Goal: Task Accomplishment & Management: Manage account settings

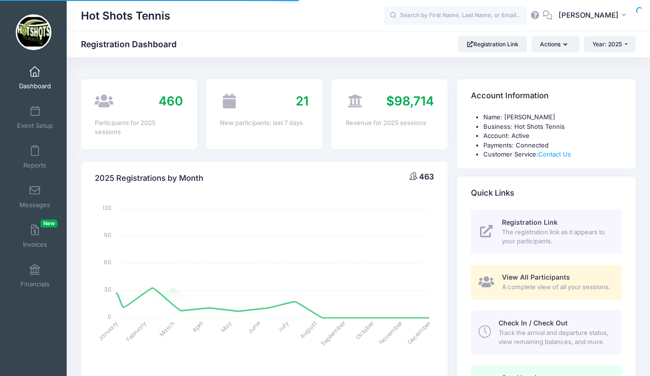
select select
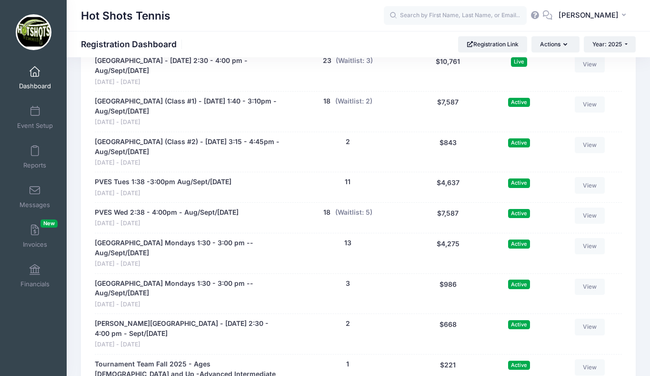
scroll to position [1956, 0]
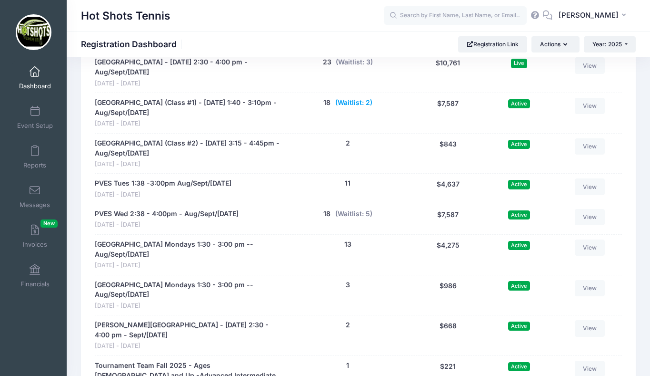
click at [349, 108] on button "(Waitlist: 2)" at bounding box center [353, 103] width 37 height 10
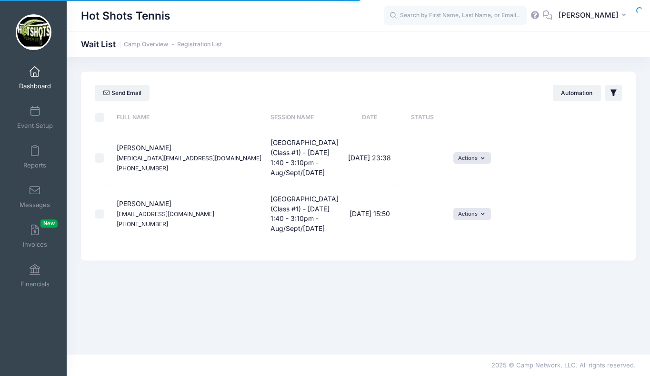
select select "50"
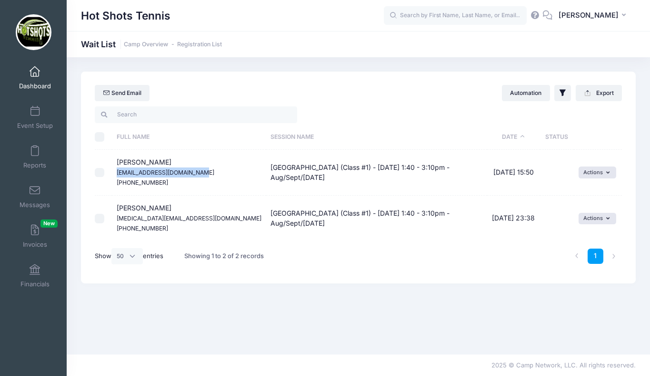
drag, startPoint x: 117, startPoint y: 172, endPoint x: 197, endPoint y: 168, distance: 79.7
click at [197, 168] on td "Louie Luetzhoeft Kimmie.luetzhoft@gmail.com (305) 546-2749" at bounding box center [189, 173] width 154 height 46
click at [266, 189] on td "[GEOGRAPHIC_DATA] (Class #1) - [DATE] 1:40 - 3:10pm - Aug/Sept/[DATE]" at bounding box center [377, 173] width 222 height 46
click at [589, 173] on button "Actions" at bounding box center [598, 171] width 38 height 11
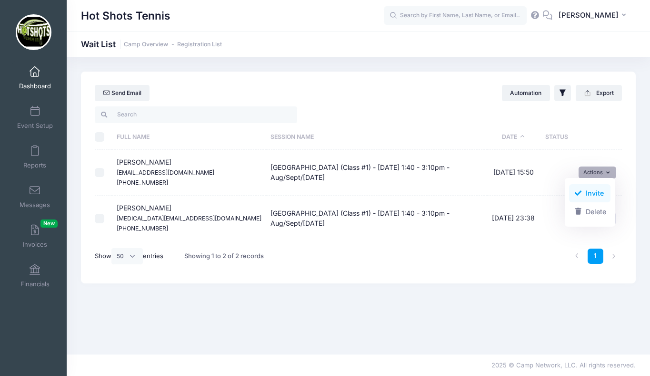
click at [582, 193] on link "Invite" at bounding box center [589, 193] width 41 height 18
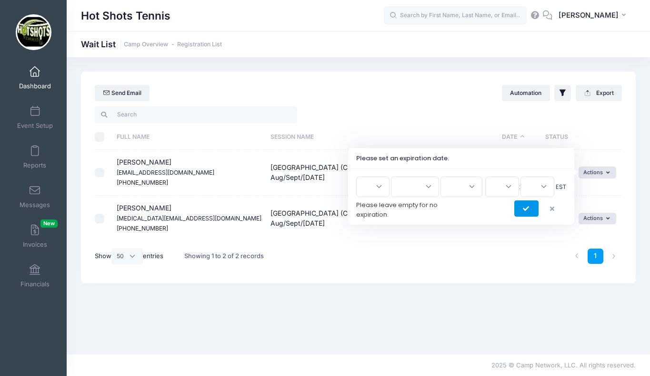
click at [521, 206] on button "submit" at bounding box center [527, 208] width 24 height 16
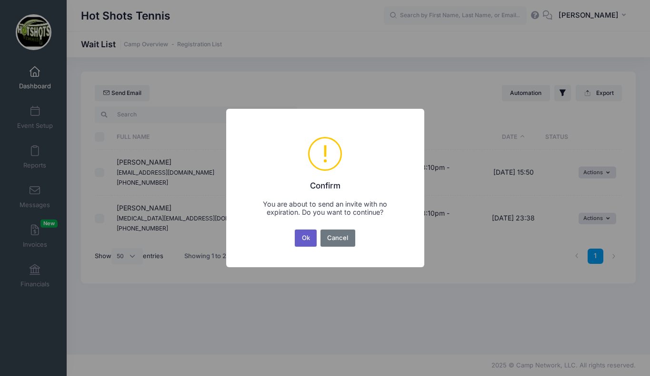
click at [304, 238] on button "Ok" at bounding box center [306, 237] width 22 height 17
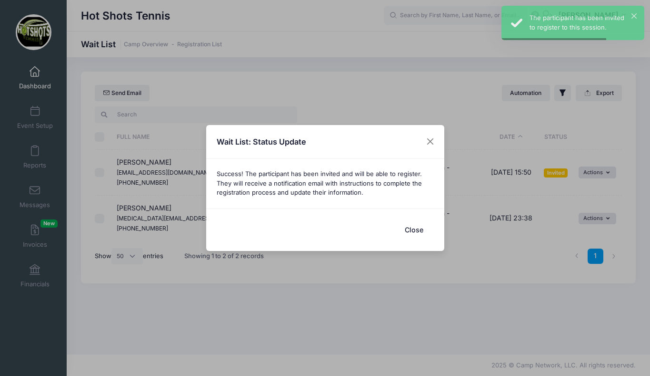
click at [418, 231] on button "Close" at bounding box center [415, 229] width 38 height 20
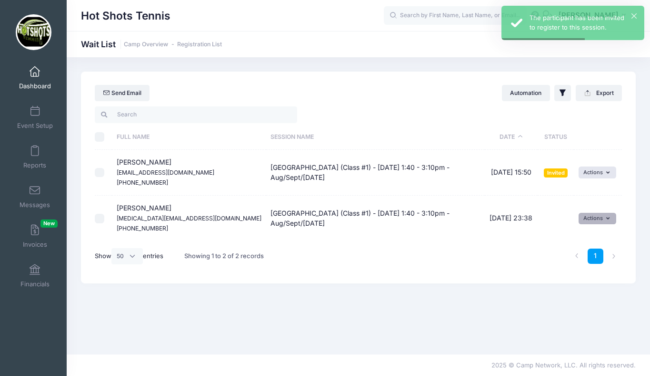
click at [591, 219] on button "Actions" at bounding box center [598, 218] width 38 height 11
click at [577, 243] on link "Invite" at bounding box center [589, 239] width 41 height 18
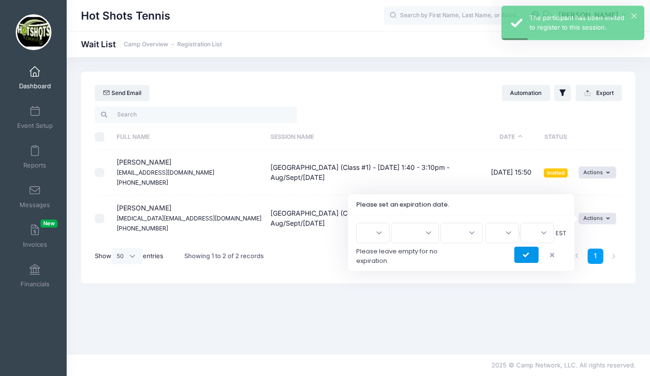
click at [521, 252] on button "submit" at bounding box center [527, 254] width 24 height 16
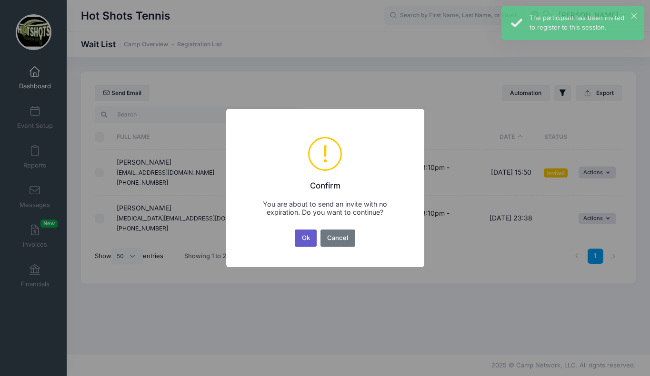
click at [306, 241] on button "Ok" at bounding box center [306, 237] width 22 height 17
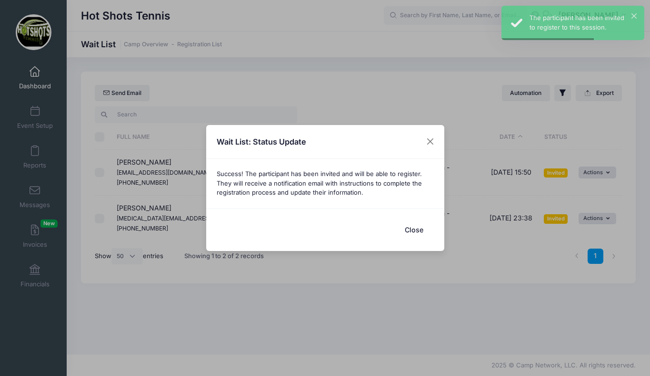
click at [416, 225] on button "Close" at bounding box center [415, 229] width 38 height 20
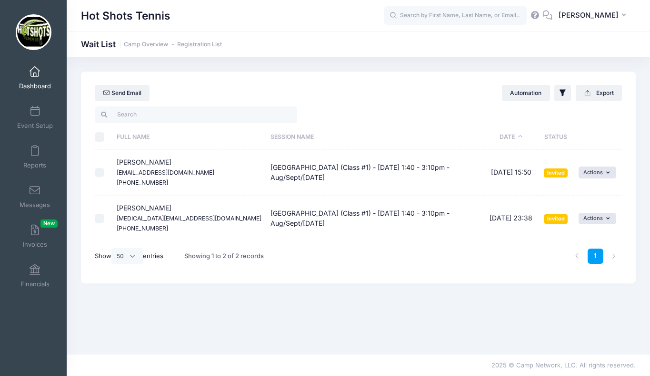
click at [35, 74] on span at bounding box center [35, 72] width 0 height 10
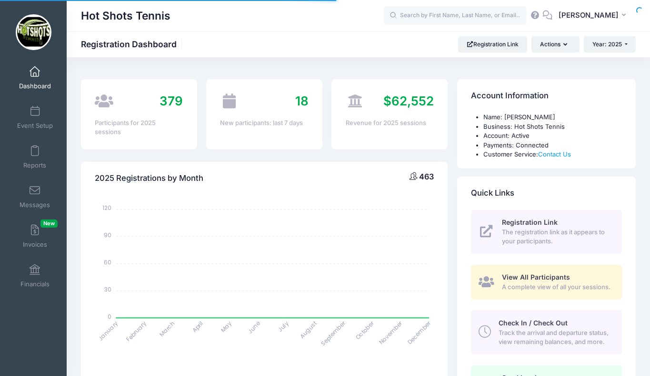
select select
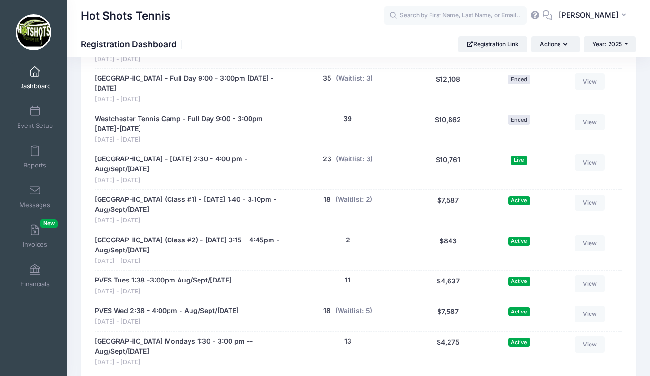
scroll to position [1855, 0]
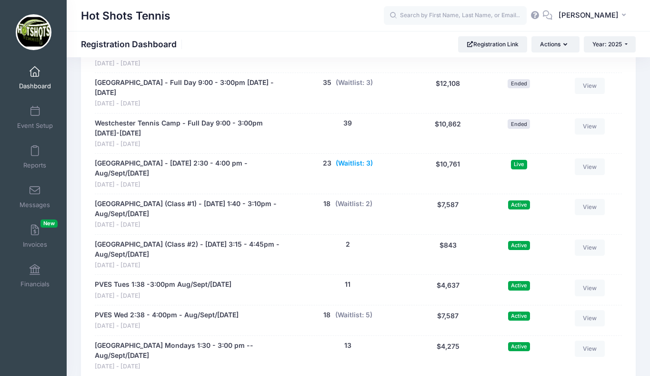
click at [356, 168] on button "(Waitlist: 3)" at bounding box center [354, 163] width 37 height 10
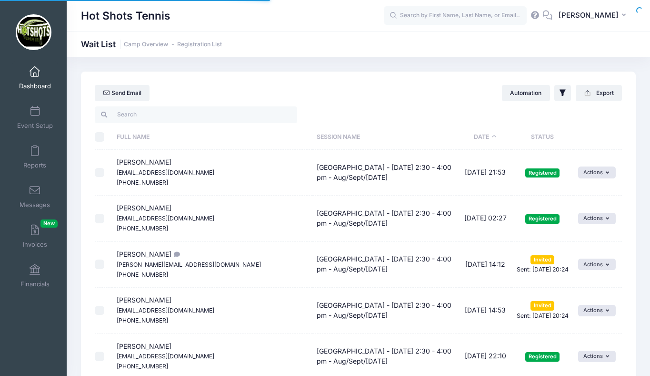
select select "50"
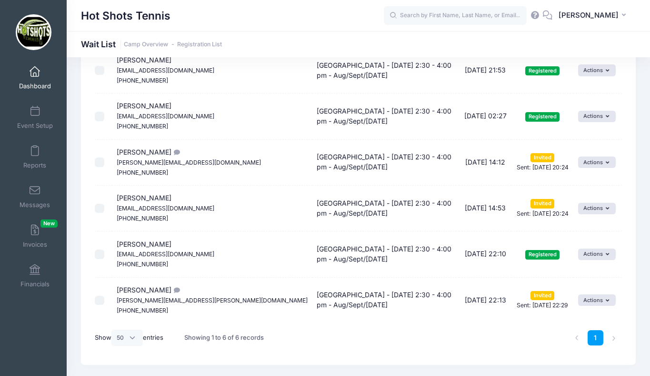
scroll to position [103, 0]
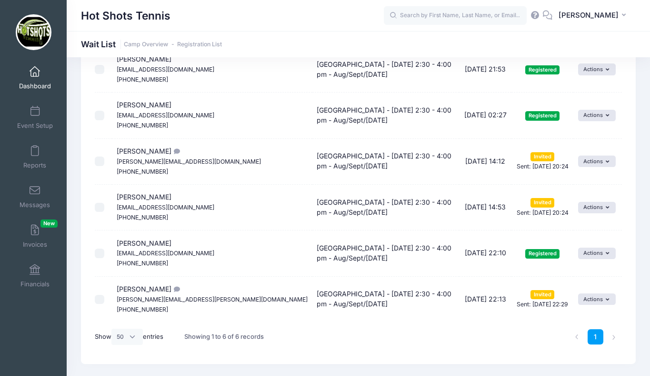
click at [101, 160] on input "checkbox" at bounding box center [100, 161] width 10 height 10
checkbox input "true"
click at [99, 205] on input "checkbox" at bounding box center [100, 208] width 10 height 10
checkbox input "true"
click at [102, 300] on input "checkbox" at bounding box center [100, 299] width 10 height 10
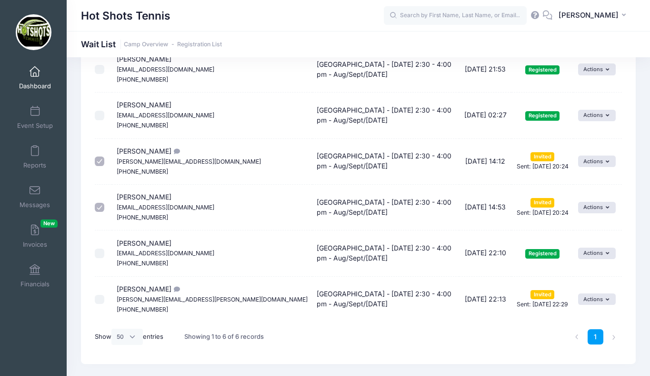
checkbox input "true"
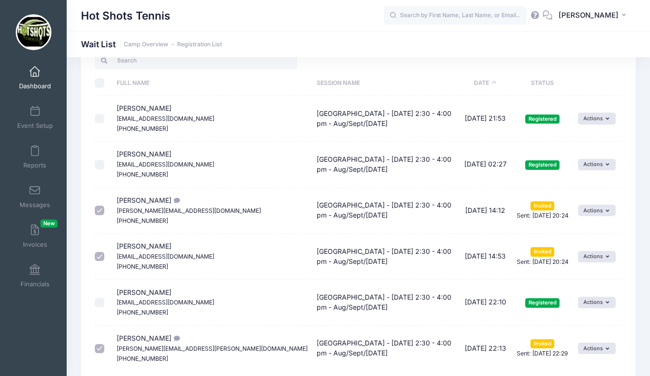
scroll to position [0, 0]
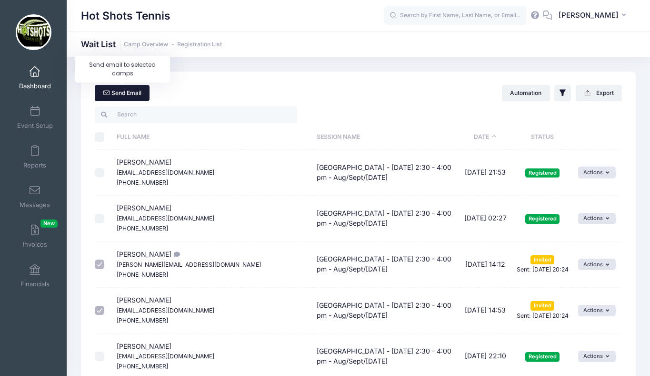
click at [127, 93] on link "Send Email" at bounding box center [122, 93] width 55 height 16
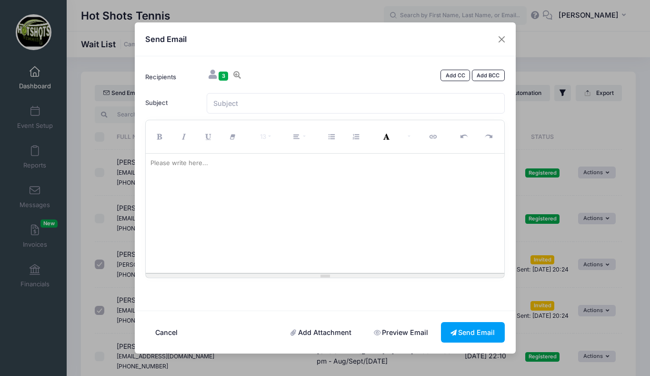
click at [266, 192] on div at bounding box center [325, 212] width 359 height 119
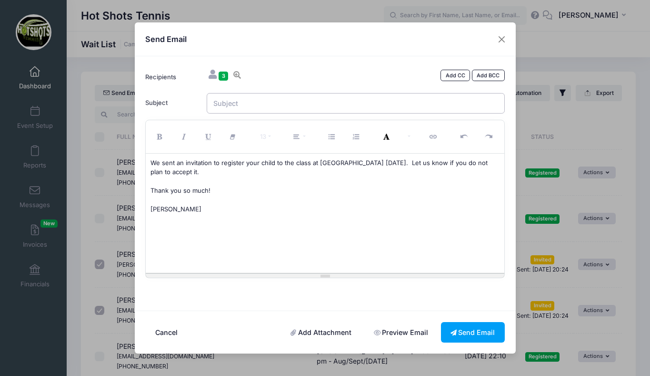
click at [265, 105] on input "Subject" at bounding box center [356, 103] width 298 height 20
type input "I"
type input "Kentwood Tennis"
click at [467, 329] on button "Send Email" at bounding box center [473, 332] width 64 height 20
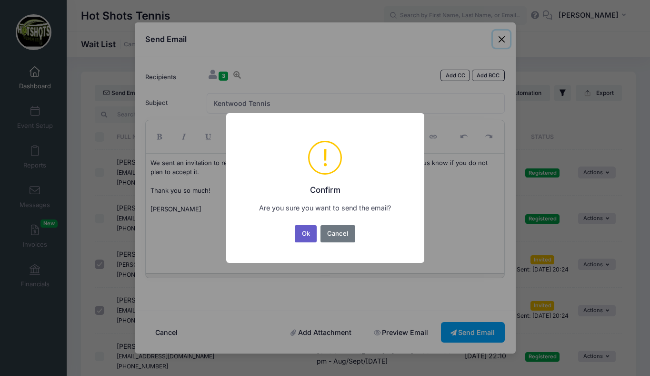
click at [311, 232] on button "Ok" at bounding box center [306, 233] width 22 height 17
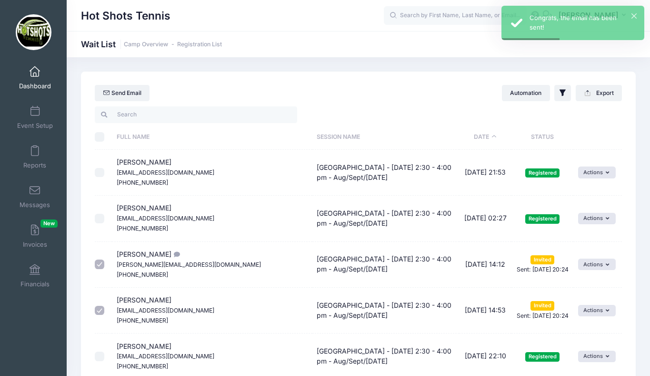
click at [35, 74] on span at bounding box center [35, 72] width 0 height 10
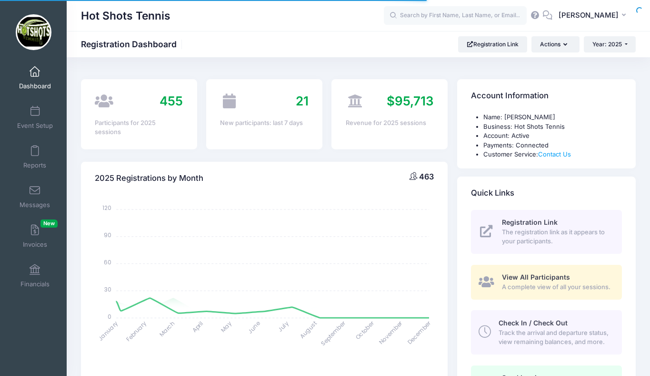
select select
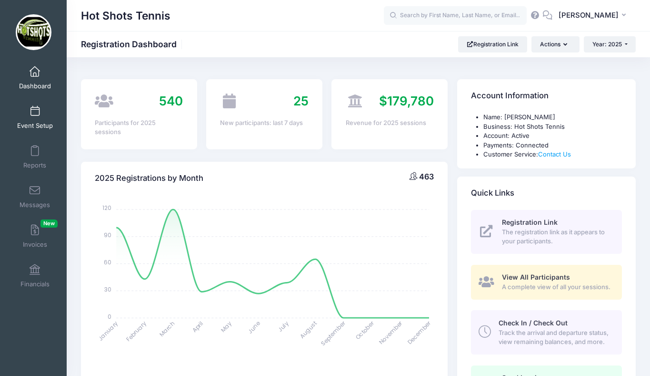
click at [35, 116] on span at bounding box center [35, 111] width 0 height 10
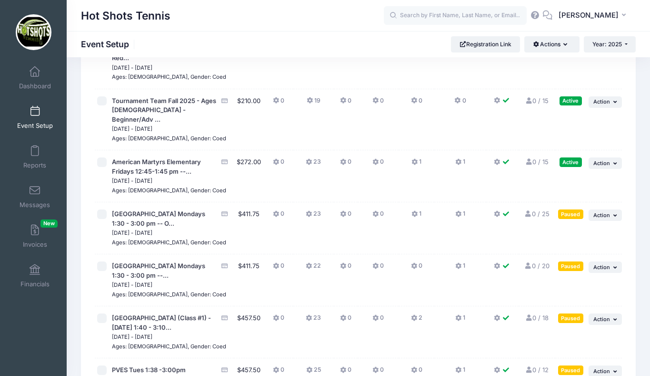
scroll to position [2589, 0]
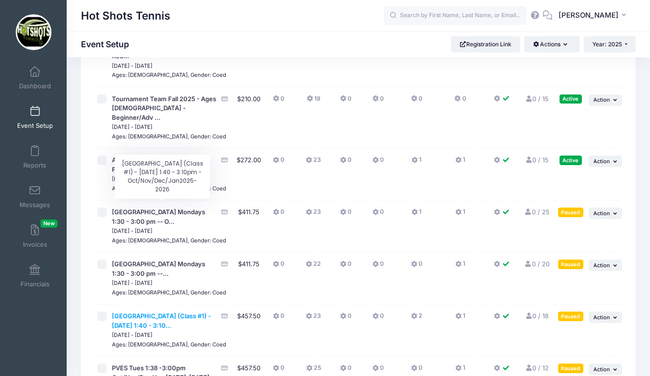
click at [153, 312] on span "[GEOGRAPHIC_DATA] (Class #1) - [DATE] 1:40 - 3:10..." at bounding box center [161, 320] width 99 height 17
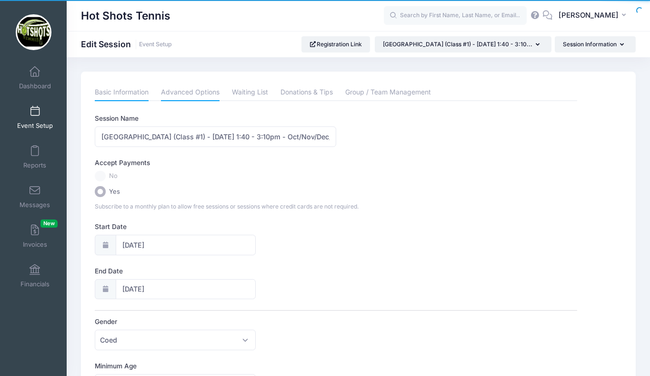
click at [195, 89] on link "Advanced Options" at bounding box center [190, 92] width 59 height 17
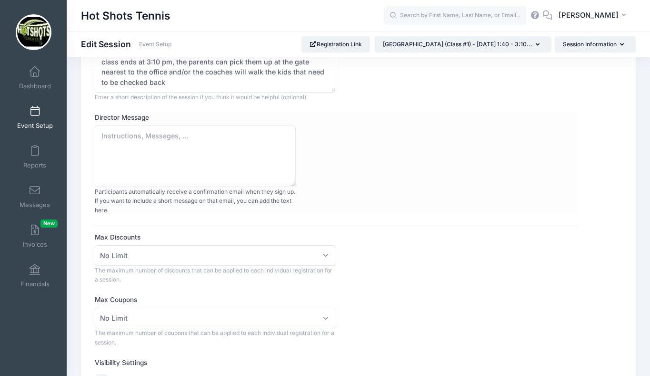
scroll to position [97, 0]
click at [35, 74] on span at bounding box center [35, 72] width 0 height 10
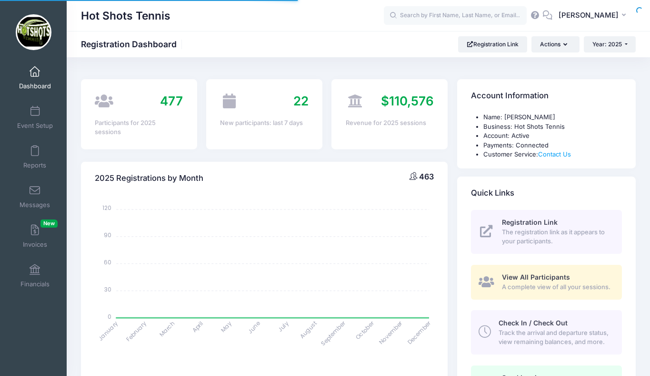
select select
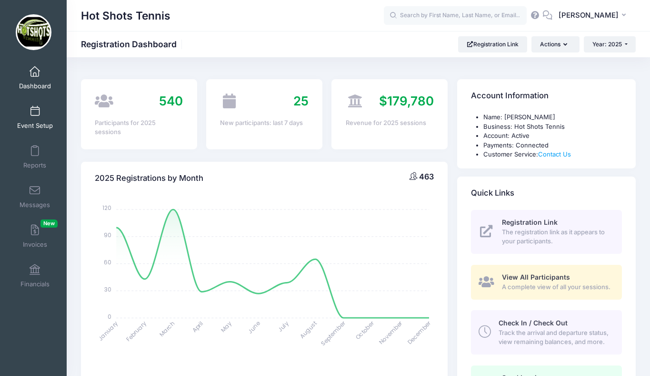
click at [43, 124] on span "Event Setup" at bounding box center [35, 126] width 36 height 8
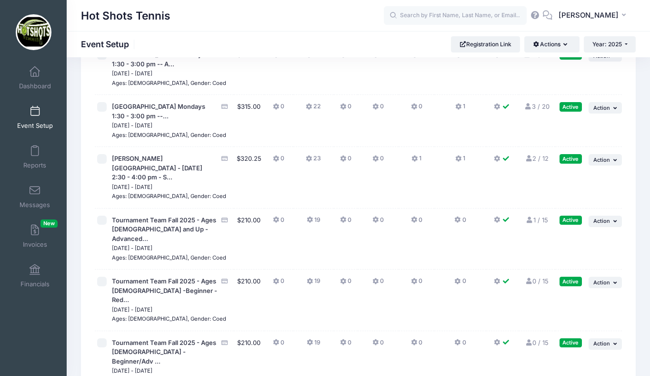
scroll to position [2345, 0]
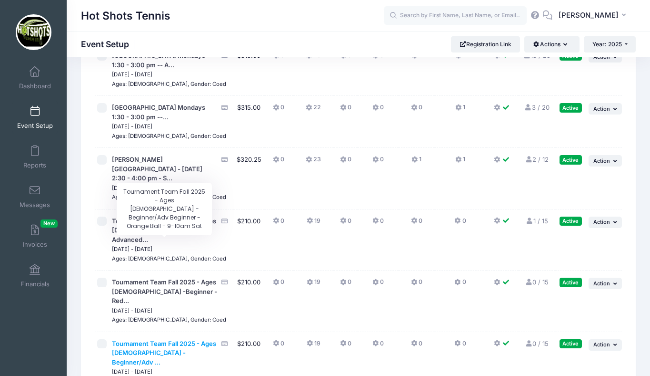
click at [163, 339] on span "Tournament Team Fall 2025 - Ages [DEMOGRAPHIC_DATA] -Beginner/Adv ..." at bounding box center [164, 352] width 104 height 26
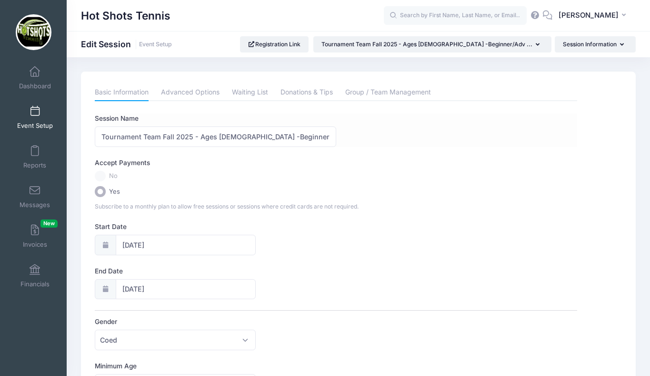
scroll to position [0, 71]
click at [301, 135] on input "Tournament Team Fall 2025 - Ages [DEMOGRAPHIC_DATA] -Beginner/Adv Beginner - Or…" at bounding box center [215, 136] width 241 height 20
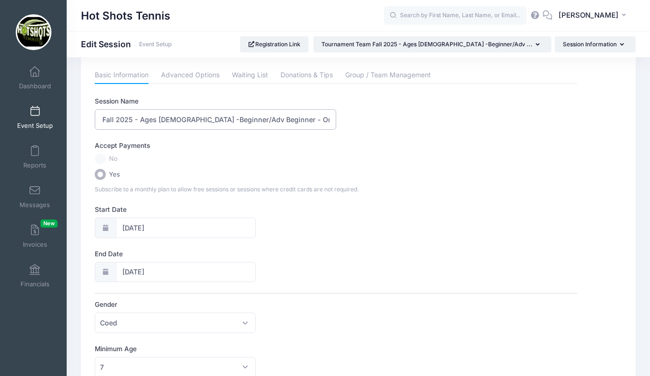
scroll to position [0, 0]
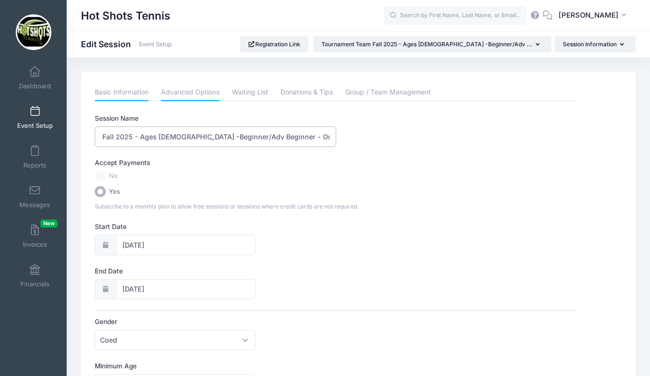
type input "Tournament Team Fall 2025 - Ages 7-10 -Beginner/Adv Beginner - Orange Ball - 10…"
click at [185, 94] on link "Advanced Options" at bounding box center [190, 92] width 59 height 17
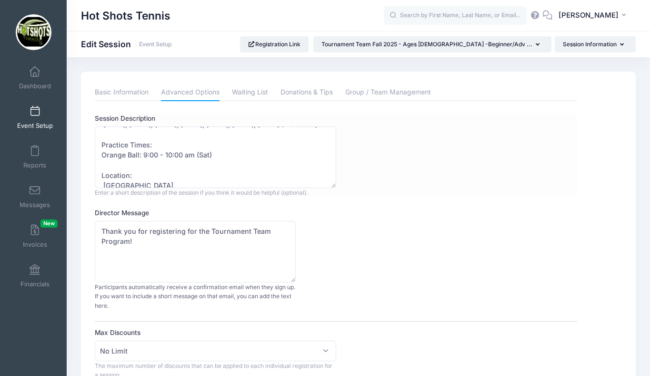
scroll to position [71, 0]
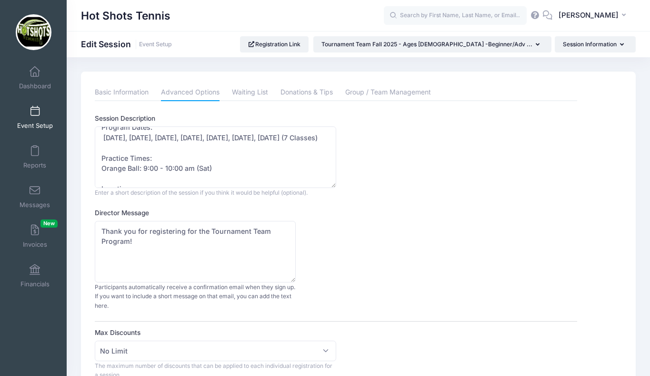
click at [35, 113] on span at bounding box center [35, 111] width 0 height 10
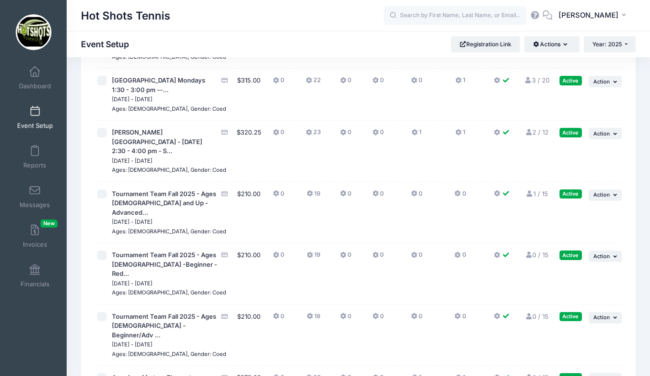
scroll to position [2373, 0]
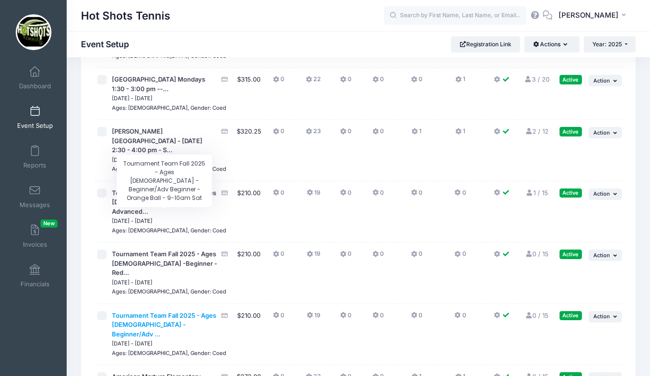
click at [166, 311] on span "Tournament Team Fall 2025 - Ages [DEMOGRAPHIC_DATA] -Beginner/Adv ..." at bounding box center [164, 324] width 104 height 26
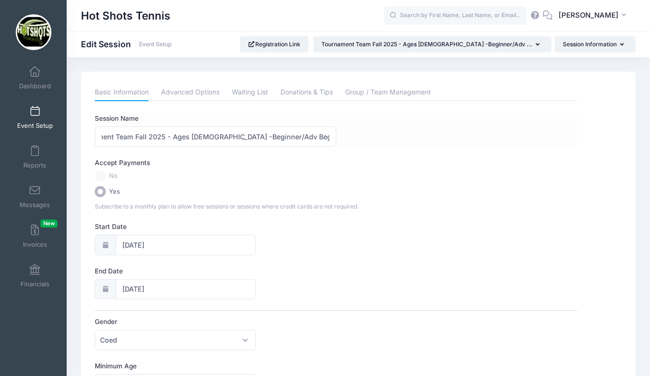
scroll to position [0, 71]
click at [301, 135] on input "Tournament Team Fall 2025 - Ages [DEMOGRAPHIC_DATA] -Beginner/Adv Beginner - Or…" at bounding box center [215, 136] width 241 height 20
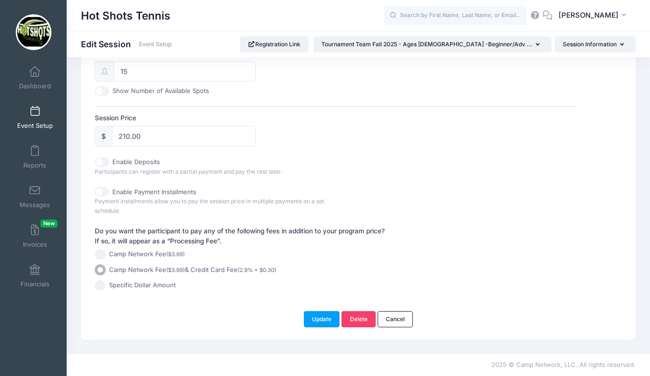
scroll to position [0, 0]
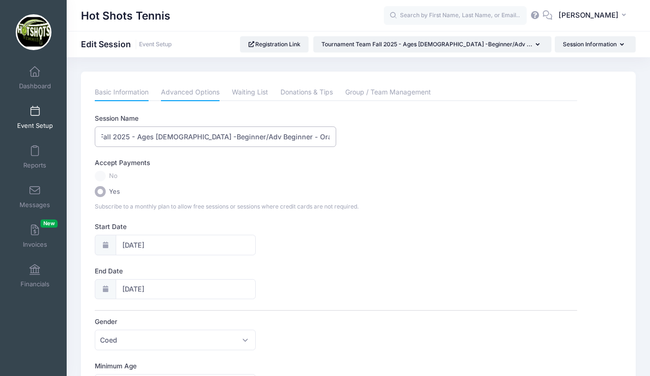
type input "Tournament Team Fall 2025 - Ages 7-10 -Beginner/Adv Beginner - Orange Ball - 10…"
click at [205, 95] on link "Advanced Options" at bounding box center [190, 92] width 59 height 17
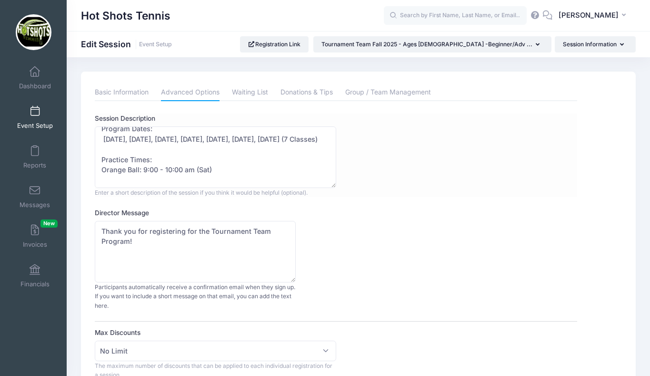
scroll to position [71, 0]
click at [171, 167] on textarea "Our Tournament Team Program is designed for players who want to further develop…" at bounding box center [215, 156] width 241 height 61
click at [147, 167] on textarea "Our Tournament Team Program is designed for players who want to further develop…" at bounding box center [215, 156] width 241 height 61
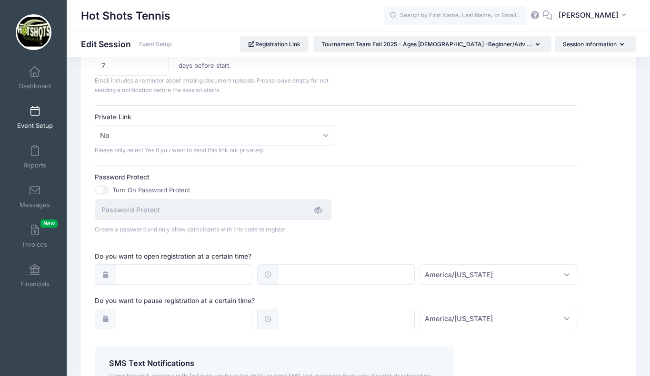
scroll to position [687, 0]
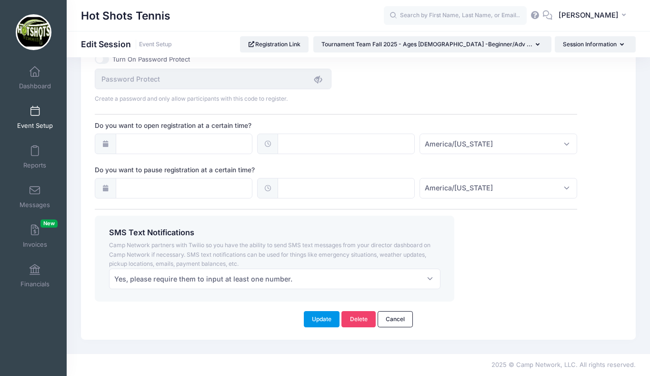
type textarea "Our Tournament Team Program is designed for players who want to further develop…"
click at [321, 319] on button "Update" at bounding box center [322, 319] width 36 height 16
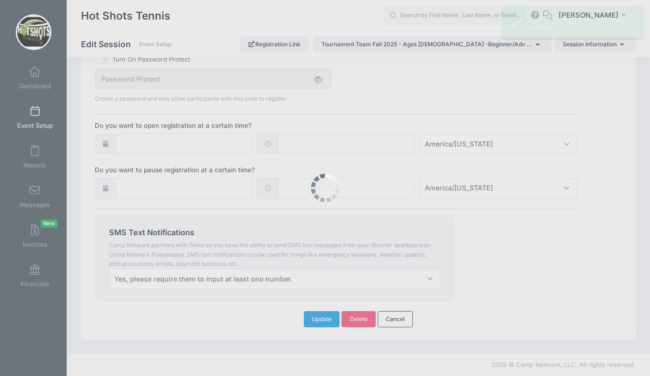
scroll to position [0, 0]
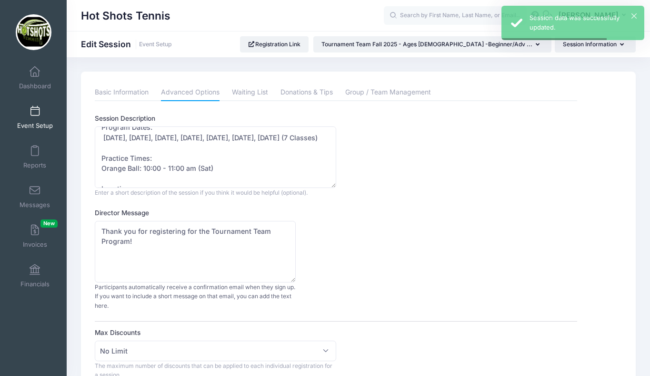
click at [35, 111] on span at bounding box center [35, 111] width 0 height 10
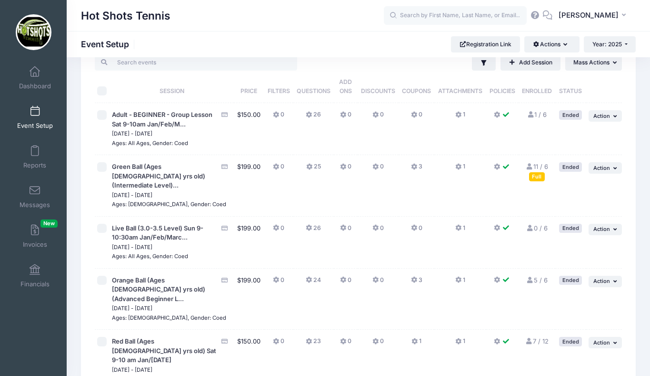
scroll to position [26, 0]
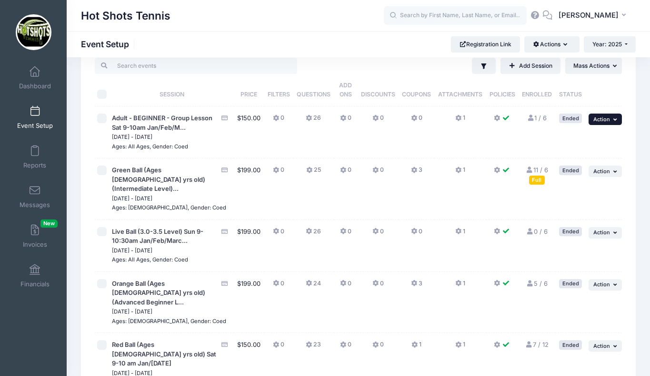
click at [605, 117] on span "Action" at bounding box center [602, 119] width 17 height 7
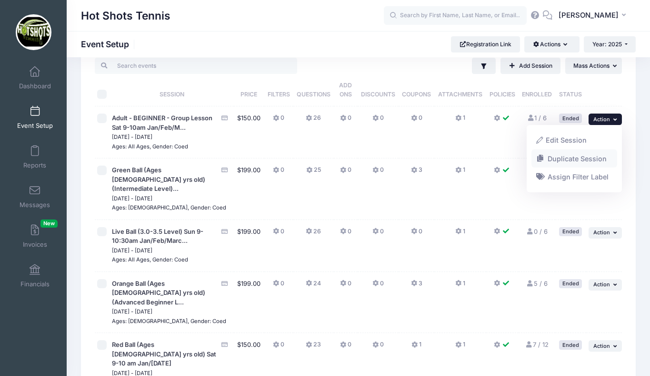
click at [565, 156] on link "Duplicate Session" at bounding box center [575, 158] width 86 height 18
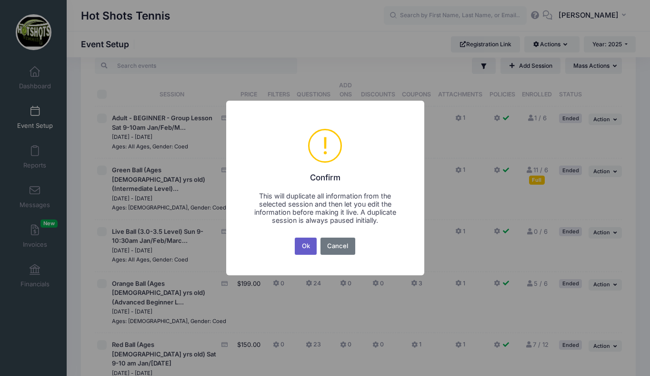
click at [305, 246] on button "Ok" at bounding box center [306, 245] width 22 height 17
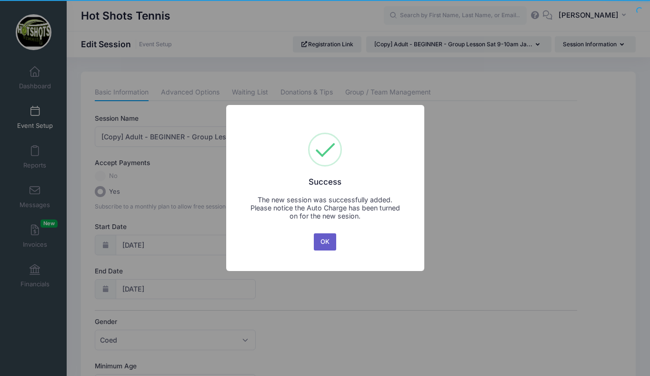
click at [321, 242] on button "OK" at bounding box center [325, 241] width 23 height 17
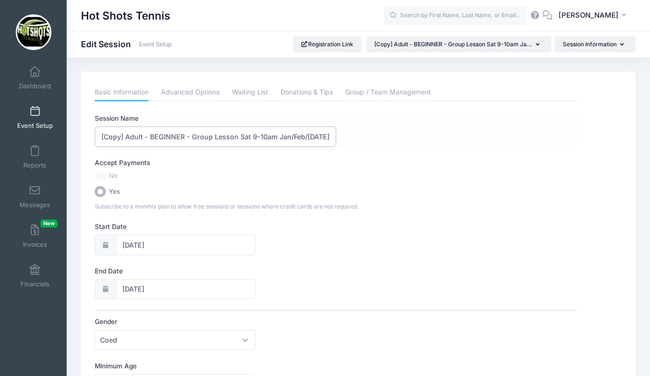
click at [126, 136] on input "[Copy] Adult - BEGINNER - Group Lesson Sat 9-10am Jan/Feb/March 2025" at bounding box center [215, 136] width 241 height 20
drag, startPoint x: 302, startPoint y: 136, endPoint x: 253, endPoint y: 135, distance: 48.6
click at [253, 135] on input "Adult - BEGINNER - Group Lesson Sat 9-10am Jan/Feb/March 2025" at bounding box center [215, 136] width 241 height 20
type input "Adult - BEGINNER - Group Lesson Sat 9-10am Sept/Oct 2025"
click at [198, 242] on input "01/25/2025" at bounding box center [186, 244] width 140 height 20
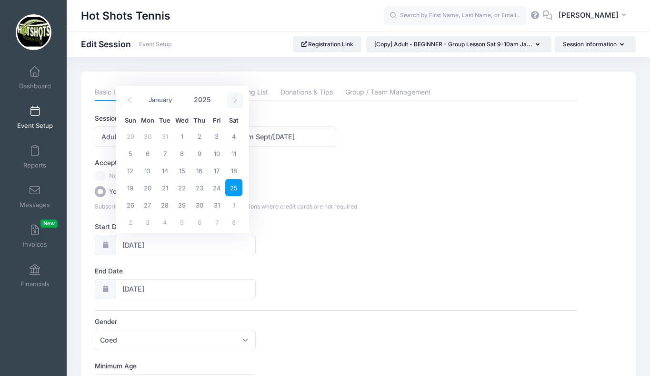
click at [235, 102] on icon at bounding box center [235, 100] width 6 height 6
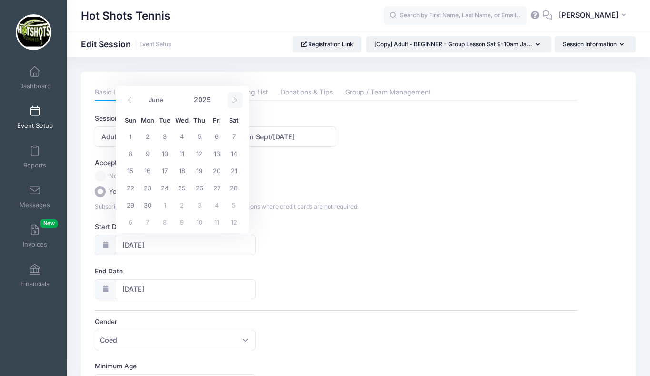
click at [235, 102] on icon at bounding box center [235, 100] width 6 height 6
select select "8"
click at [236, 136] on span "6" at bounding box center [233, 135] width 17 height 17
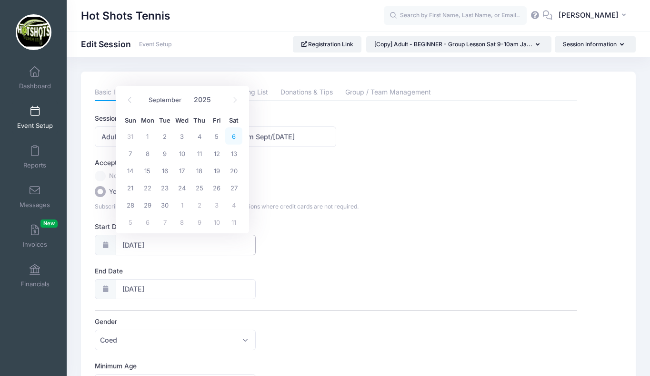
type input "09/06/2025"
type input "09/07/2025"
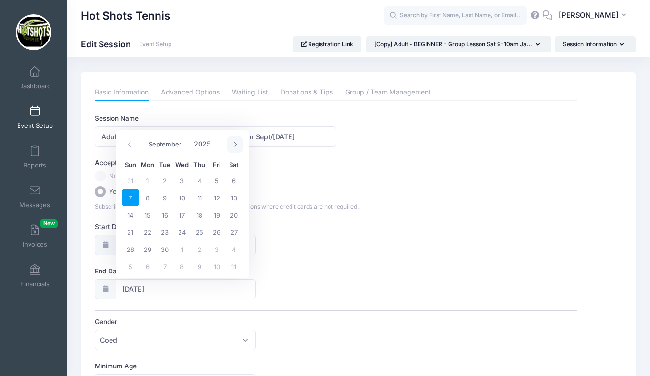
click at [233, 146] on icon at bounding box center [235, 144] width 6 height 6
select select "9"
click at [233, 210] on span "18" at bounding box center [233, 214] width 17 height 17
type input "[DATE]"
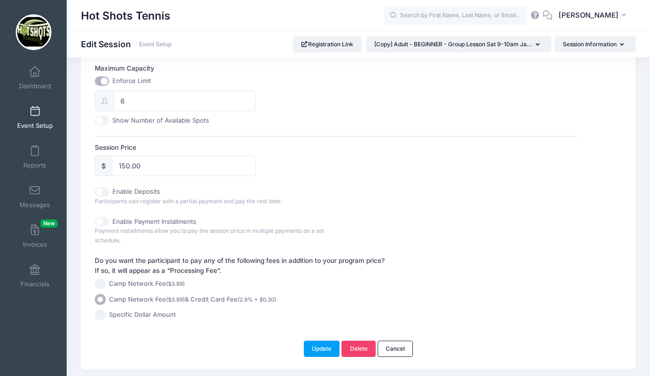
scroll to position [386, 0]
click at [129, 166] on input "150.00" at bounding box center [184, 165] width 144 height 20
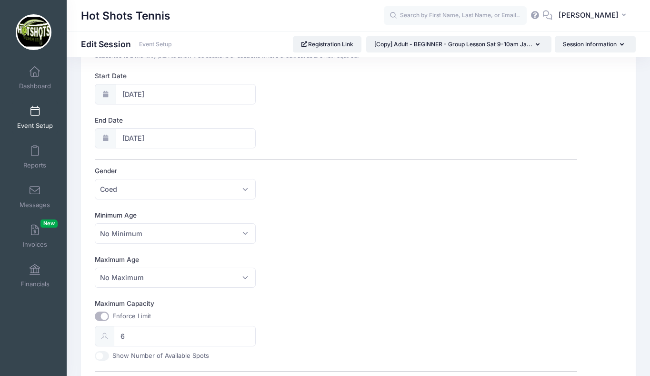
scroll to position [0, 0]
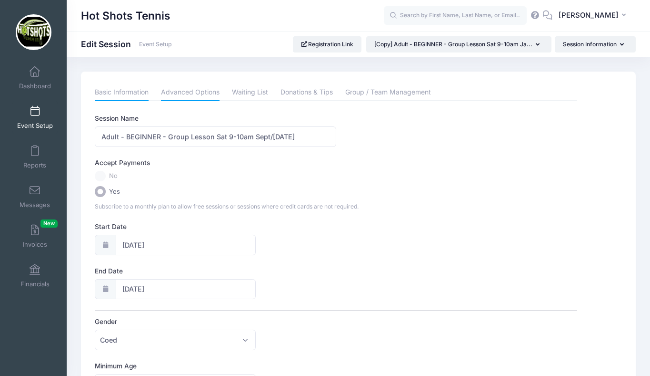
type input "210.00"
click at [192, 93] on link "Advanced Options" at bounding box center [190, 92] width 59 height 17
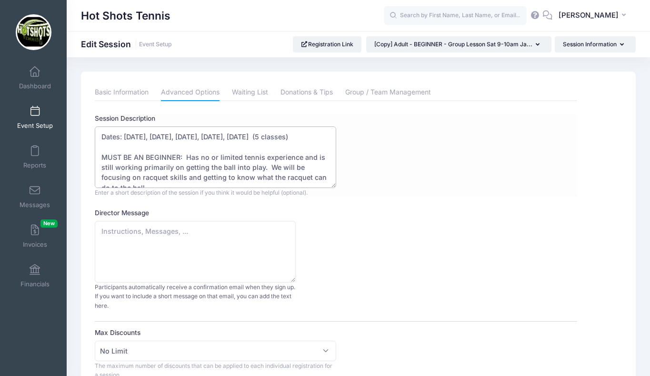
drag, startPoint x: 124, startPoint y: 136, endPoint x: 254, endPoint y: 134, distance: 129.2
click at [254, 134] on textarea "Dates: Jan 25, Feb 1, Feb 8, Feb 22, March 1 (5 classes) MUST BE AN BEGINNER: H…" at bounding box center [215, 156] width 241 height 61
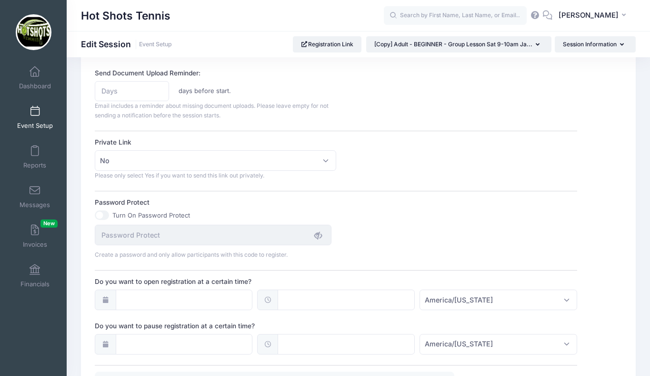
scroll to position [687, 0]
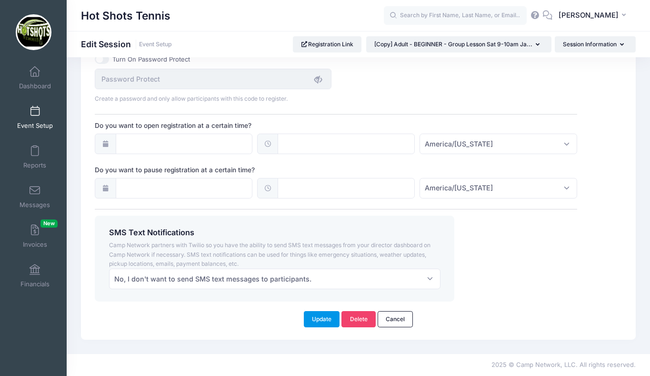
type textarea "Dates: Sept 6, 13, 20, 27, Oct 4, 11 and 18 (7 classes) MUST BE AN BEGINNER: Ha…"
click at [328, 315] on button "Update" at bounding box center [322, 319] width 36 height 16
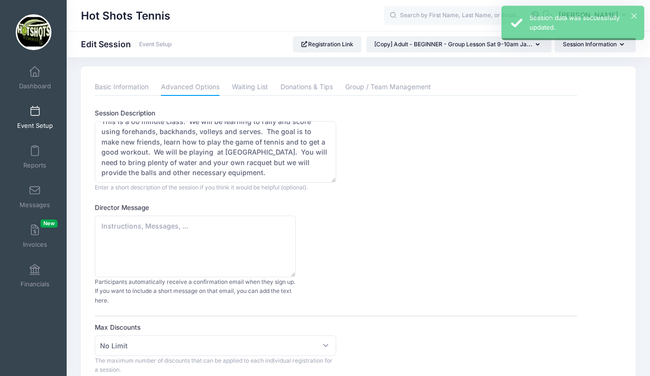
scroll to position [0, 0]
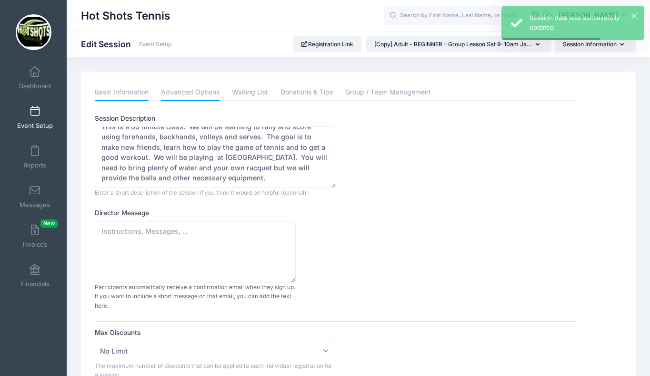
click at [132, 89] on link "Basic Information" at bounding box center [122, 92] width 54 height 17
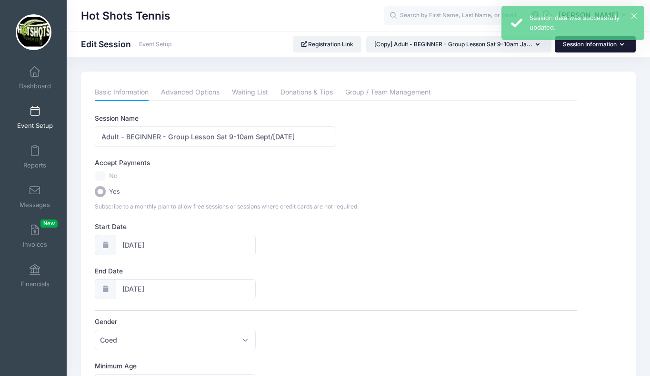
click at [585, 44] on button "Session Information" at bounding box center [595, 44] width 81 height 16
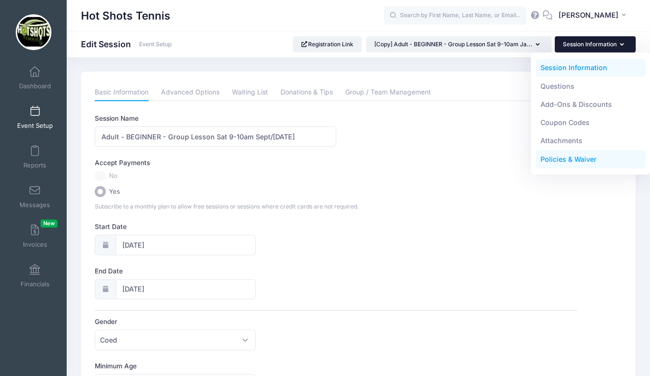
click at [558, 159] on link "Policies & Waiver" at bounding box center [591, 159] width 110 height 18
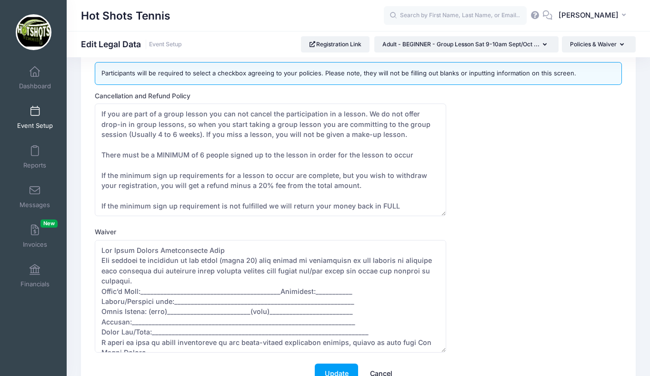
scroll to position [24, 0]
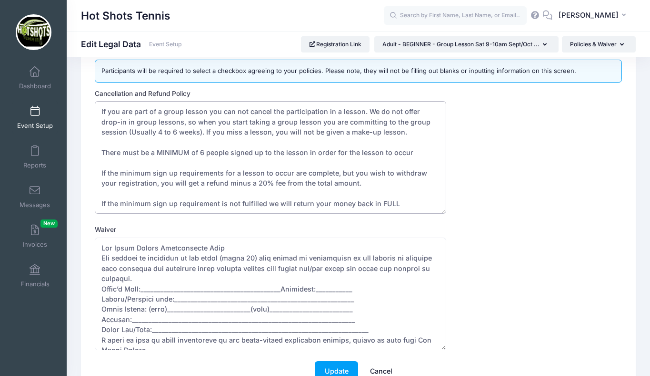
click at [203, 151] on textarea "If you are part of a group lesson you can not cancel the participation in a les…" at bounding box center [271, 157] width 352 height 112
click at [242, 182] on textarea "If you are part of a group lesson you can not cancel the participation in a les…" at bounding box center [271, 157] width 352 height 112
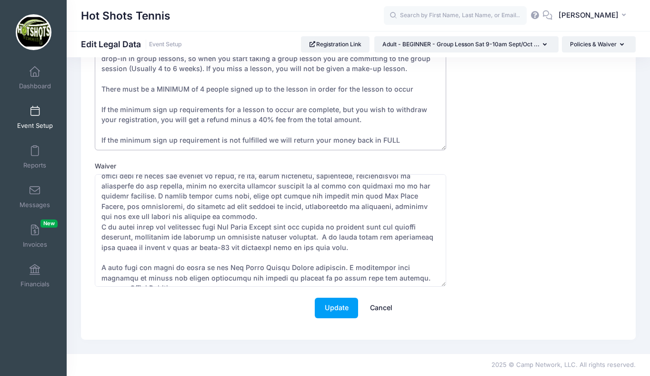
scroll to position [141, 0]
type textarea "If you are part of a group lesson you can not cancel the participation in a les…"
click at [341, 312] on button "Update" at bounding box center [336, 307] width 43 height 20
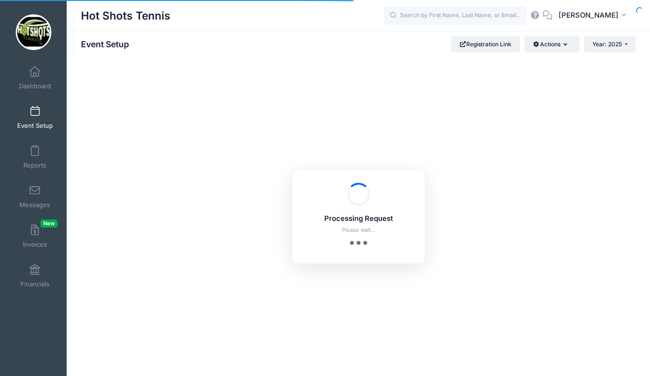
click at [31, 118] on link "Event Setup" at bounding box center [34, 117] width 45 height 33
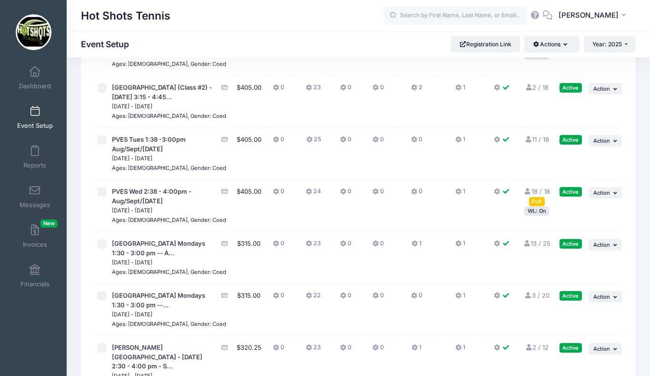
scroll to position [2753, 0]
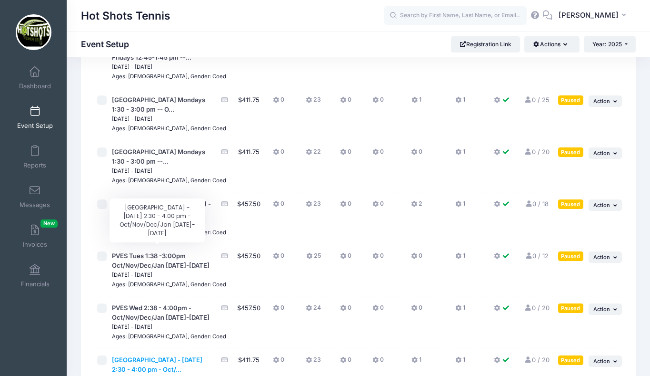
click at [166, 355] on span "[GEOGRAPHIC_DATA] - [DATE] 2:30 - 4:00 pm - Oct/..." at bounding box center [157, 363] width 91 height 17
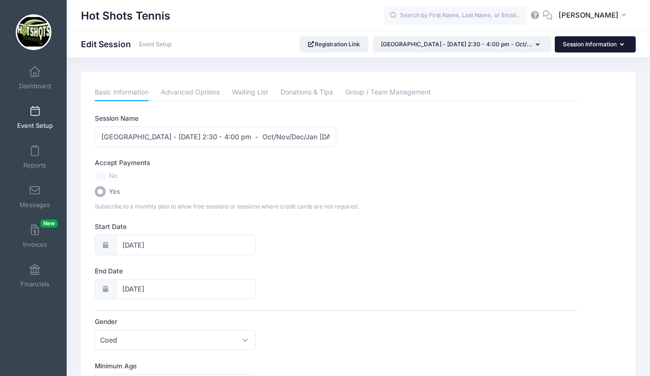
click at [593, 36] on button "Session Information" at bounding box center [595, 44] width 81 height 16
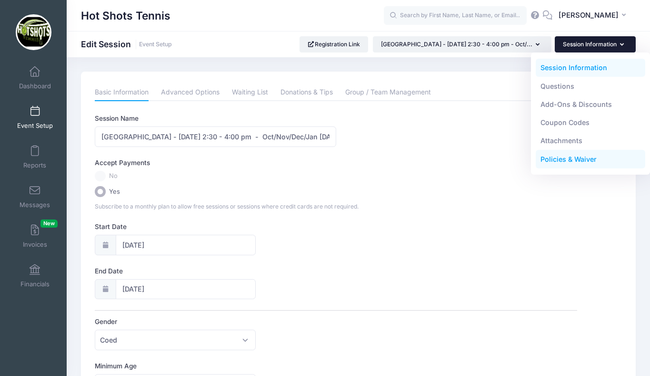
click at [569, 156] on link "Policies & Waiver" at bounding box center [591, 159] width 110 height 18
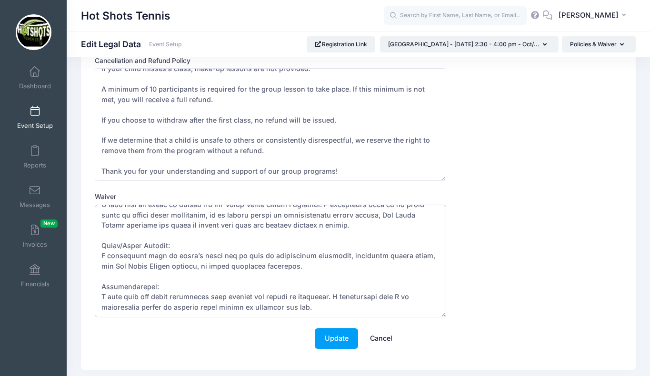
scroll to position [88, 0]
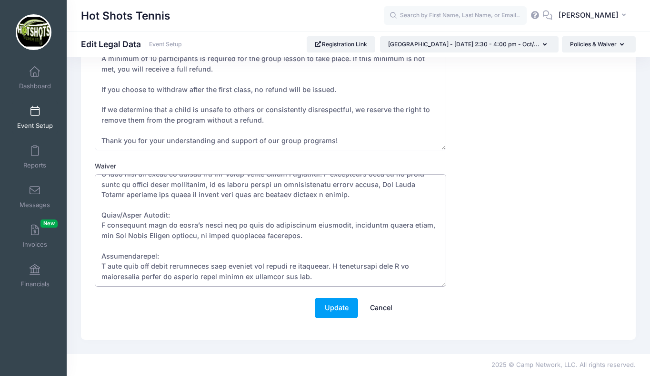
drag, startPoint x: 101, startPoint y: 271, endPoint x: 266, endPoint y: 276, distance: 165.9
click at [266, 276] on textarea "Waiver" at bounding box center [271, 230] width 352 height 112
click at [35, 116] on link "Event Setup" at bounding box center [34, 117] width 45 height 33
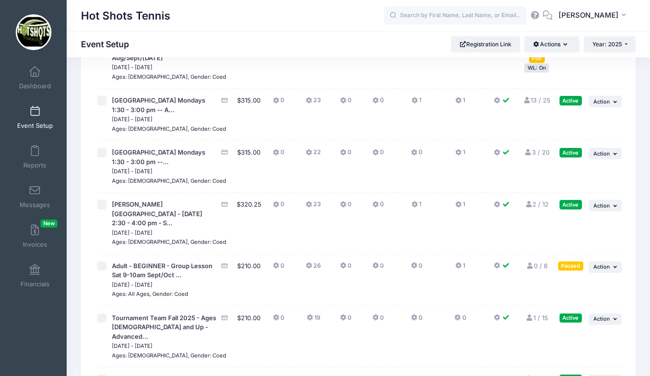
scroll to position [2293, 0]
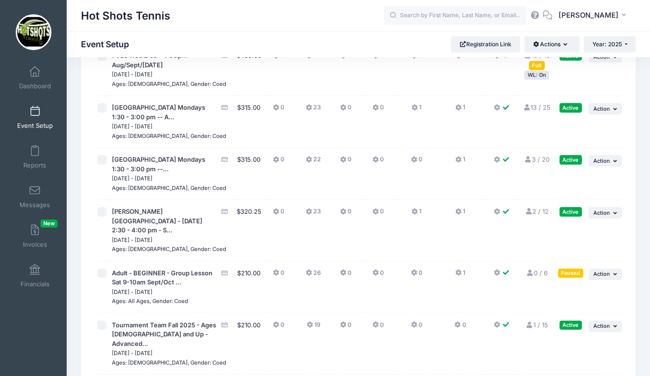
click at [168, 268] on span "Adult - BEGINNER - Group Lesson Sat 9-10am Sept/Oct ..." at bounding box center [164, 277] width 105 height 19
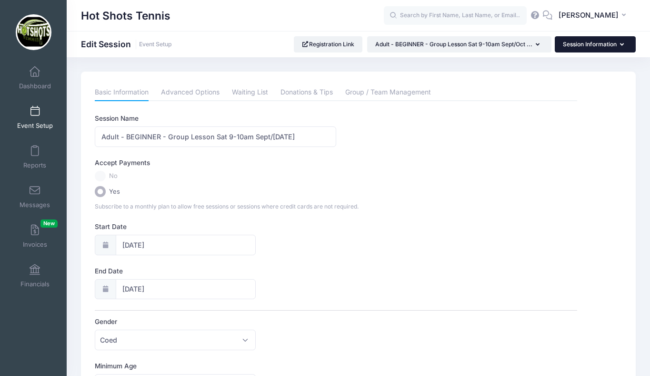
click at [580, 41] on button "Session Information" at bounding box center [595, 44] width 81 height 16
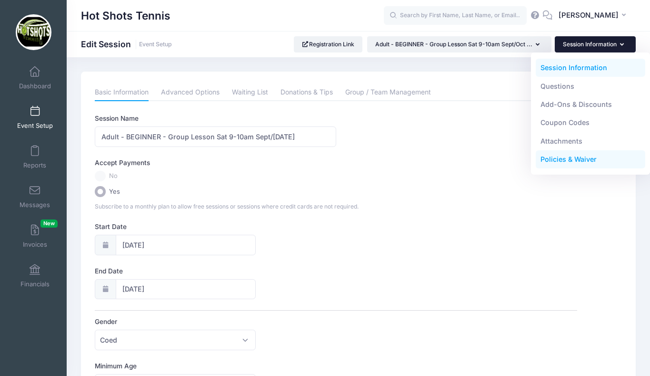
click at [553, 163] on link "Policies & Waiver" at bounding box center [591, 159] width 110 height 18
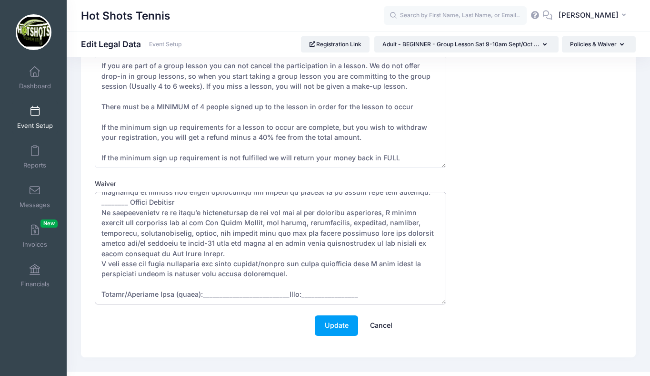
scroll to position [88, 0]
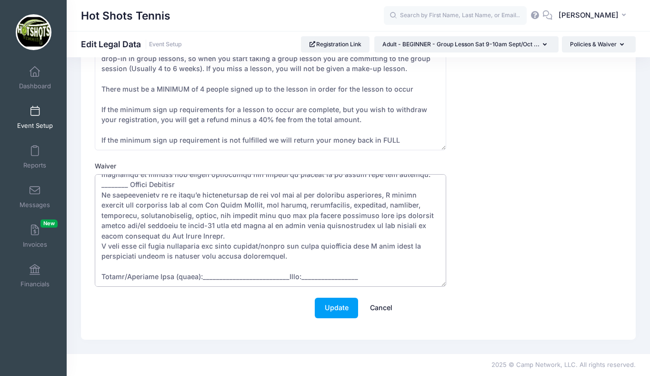
drag, startPoint x: 101, startPoint y: 271, endPoint x: 203, endPoint y: 375, distance: 145.9
click at [203, 288] on html "Processing Request Please wait... Processing Request Please wait... Processing …" at bounding box center [325, 100] width 650 height 376
paste textarea "Assumption of Risk & Release of Liability: I understand and acknowledge that pa…"
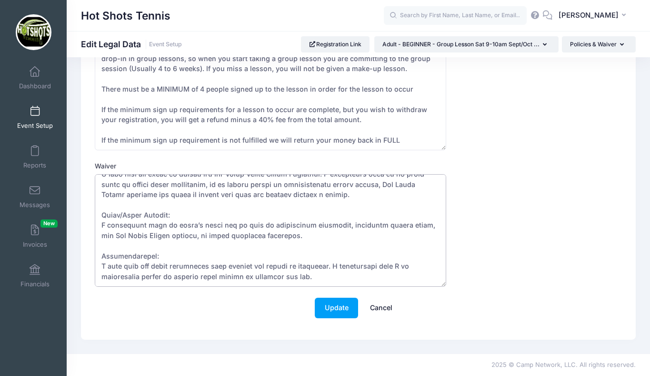
scroll to position [199, 0]
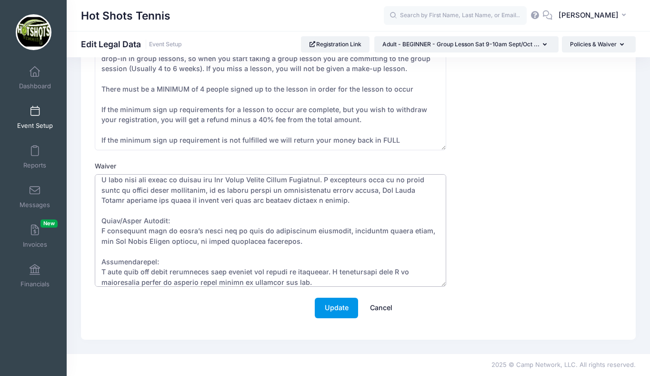
type textarea "Assumption of Risk & Release of Liability: I understand and acknowledge that pa…"
click at [340, 305] on button "Update" at bounding box center [336, 307] width 43 height 20
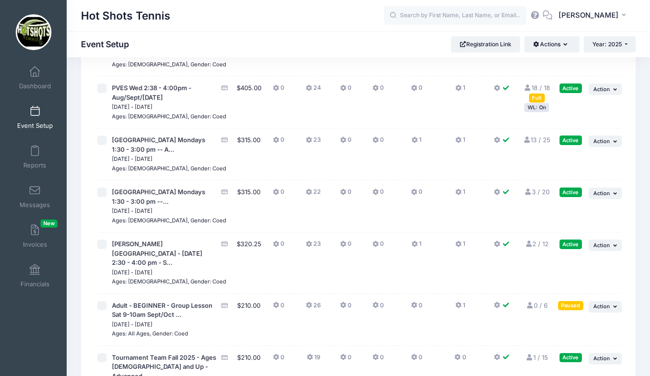
scroll to position [2259, 0]
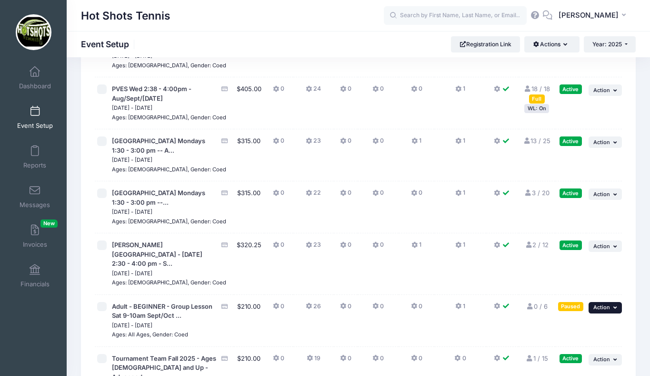
click at [597, 304] on span "Action" at bounding box center [602, 307] width 17 height 7
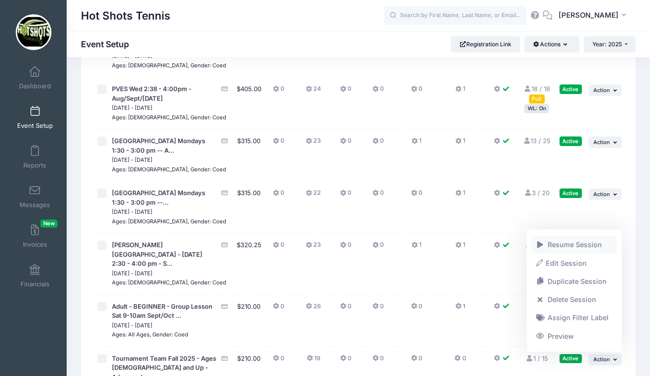
click at [587, 244] on link "Resume Session" at bounding box center [575, 244] width 86 height 18
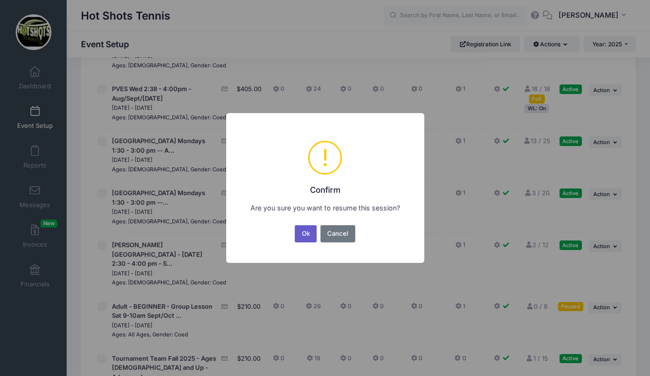
click at [300, 232] on button "Ok" at bounding box center [306, 233] width 22 height 17
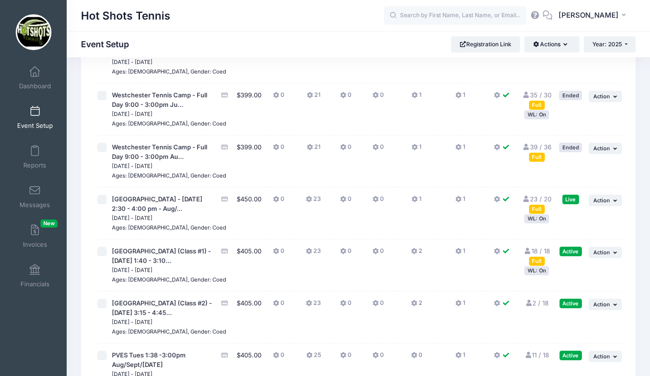
scroll to position [1940, 0]
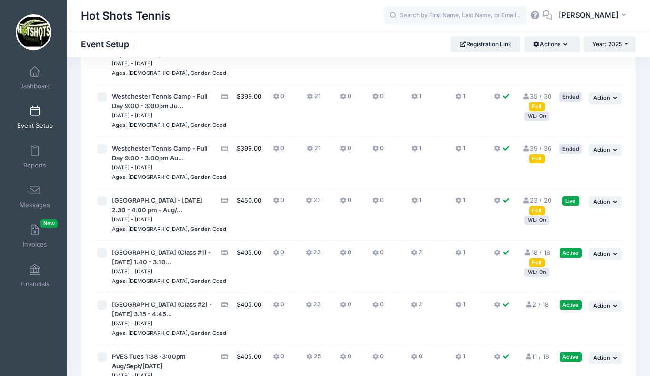
click at [543, 300] on link "2 / 18 Full" at bounding box center [537, 304] width 24 height 8
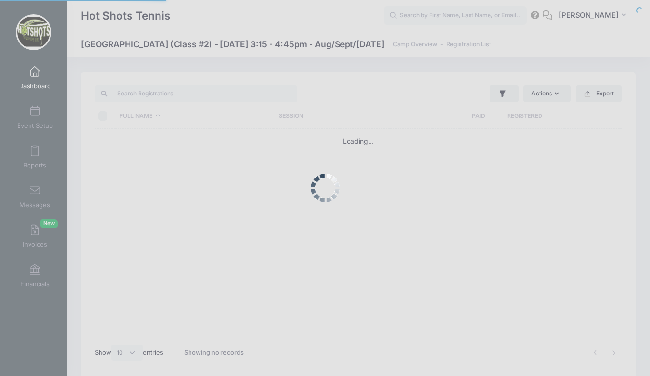
select select "10"
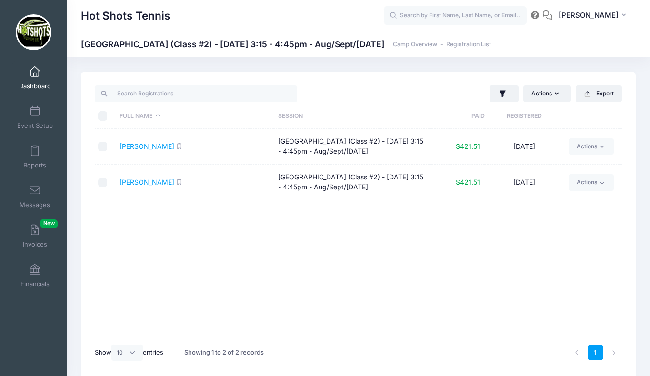
click at [104, 116] on input "\a \a \a \a" at bounding box center [103, 116] width 10 height 10
checkbox input "true"
click at [548, 95] on button "Actions" at bounding box center [548, 93] width 48 height 16
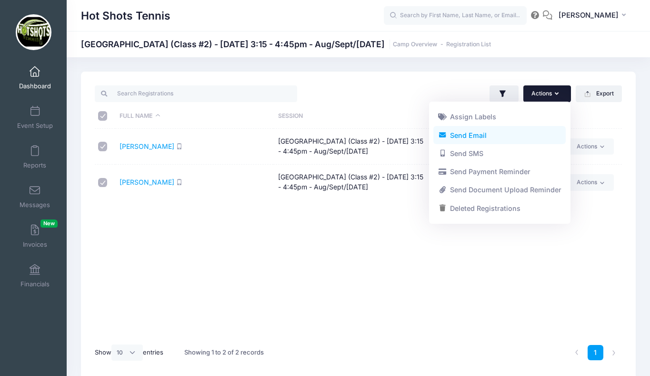
click at [475, 135] on link "Send Email" at bounding box center [500, 135] width 132 height 18
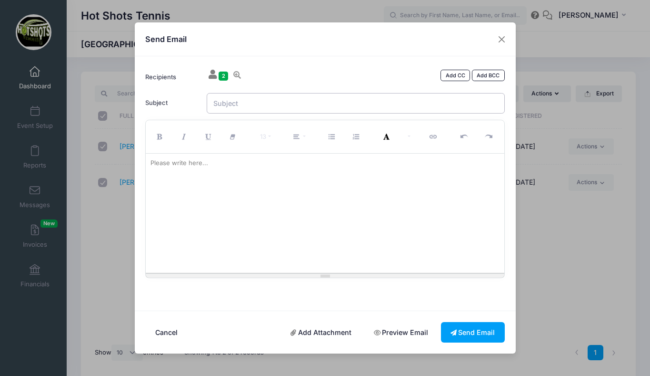
click at [249, 105] on input "Subject" at bounding box center [356, 103] width 298 height 20
type input "G"
type input "Broadway Tennis"
click at [215, 174] on div at bounding box center [325, 212] width 359 height 119
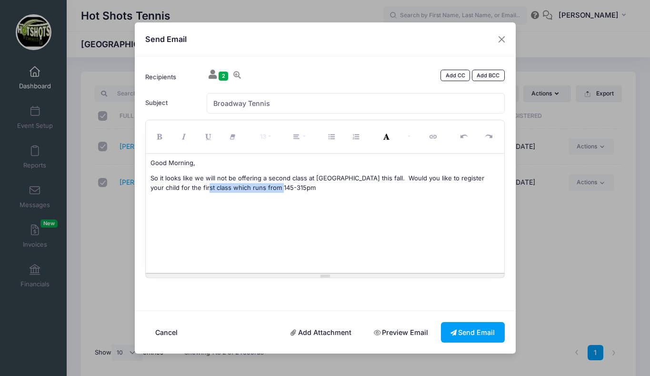
drag, startPoint x: 265, startPoint y: 187, endPoint x: 181, endPoint y: 184, distance: 84.4
click at [181, 184] on p "So it looks like we will not be offering a second class at Broadway this fall. …" at bounding box center [325, 182] width 349 height 19
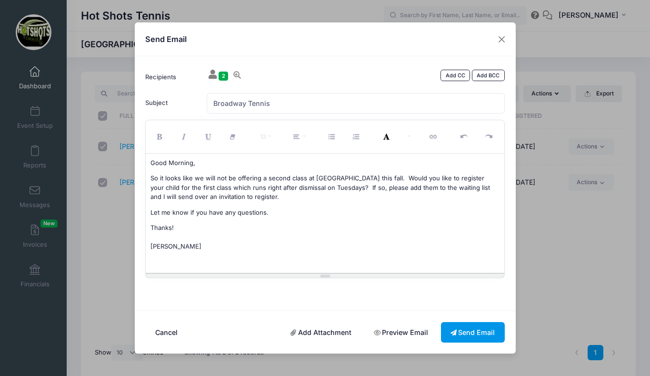
click at [466, 326] on button "Send Email" at bounding box center [473, 332] width 64 height 20
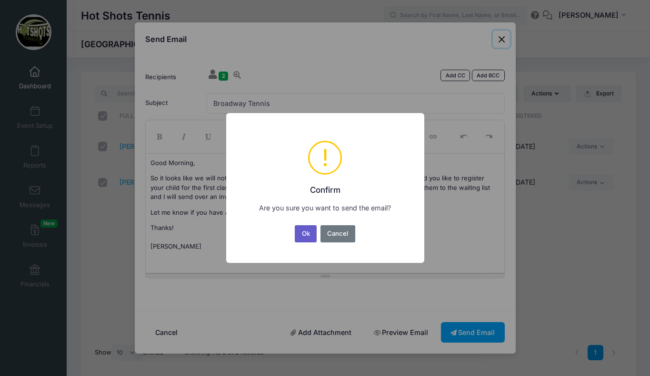
click at [308, 230] on button "Ok" at bounding box center [306, 233] width 22 height 17
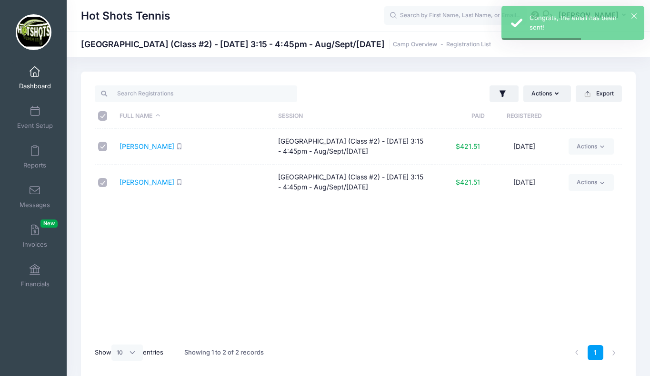
click at [35, 73] on span at bounding box center [35, 72] width 0 height 10
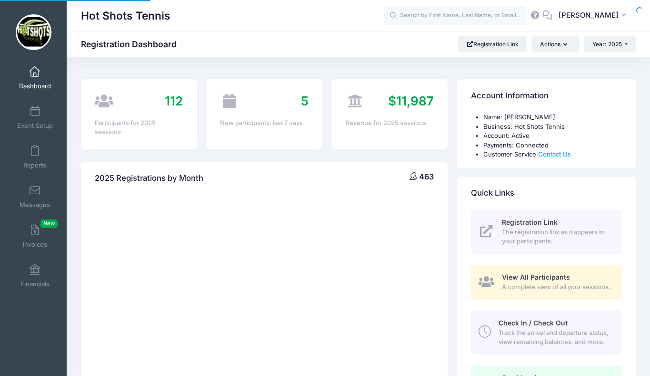
select select
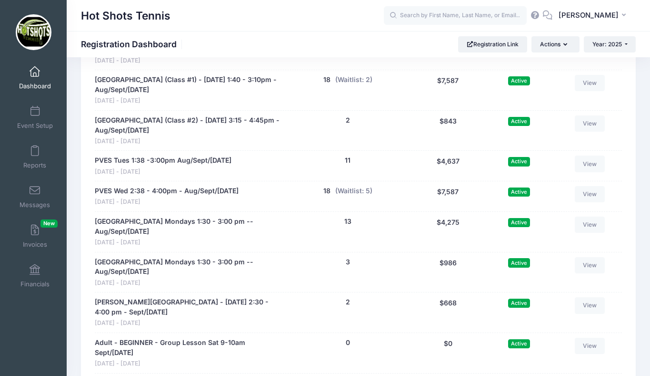
scroll to position [1979, 0]
click at [348, 124] on button "2" at bounding box center [348, 119] width 4 height 10
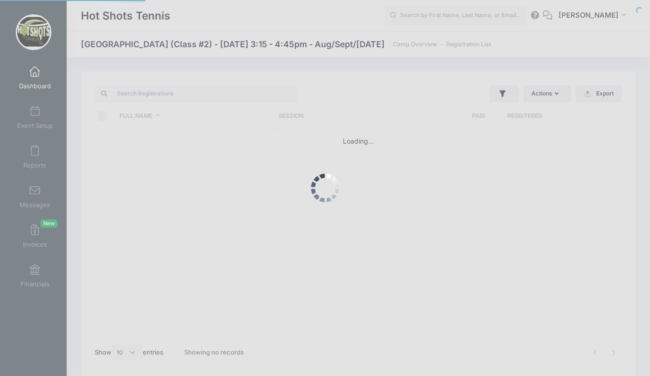
select select "10"
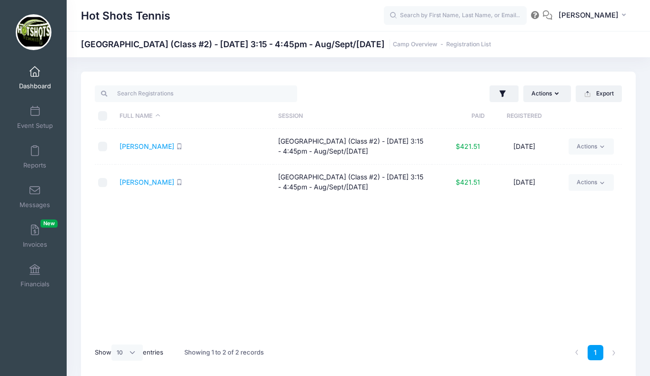
click at [104, 113] on input "\a \a \a \a" at bounding box center [103, 116] width 10 height 10
checkbox input "true"
click at [538, 97] on button "Actions" at bounding box center [548, 93] width 48 height 16
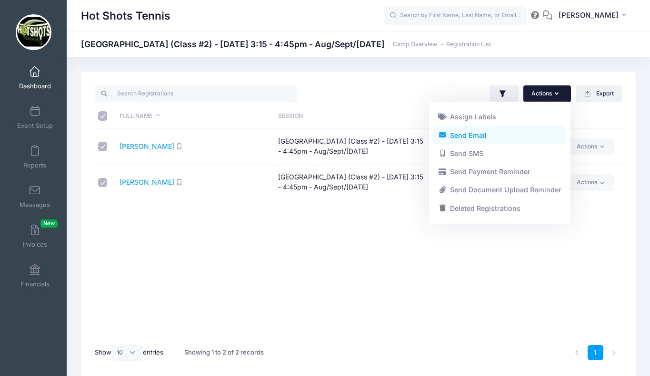
click at [471, 132] on link "Send Email" at bounding box center [500, 135] width 132 height 18
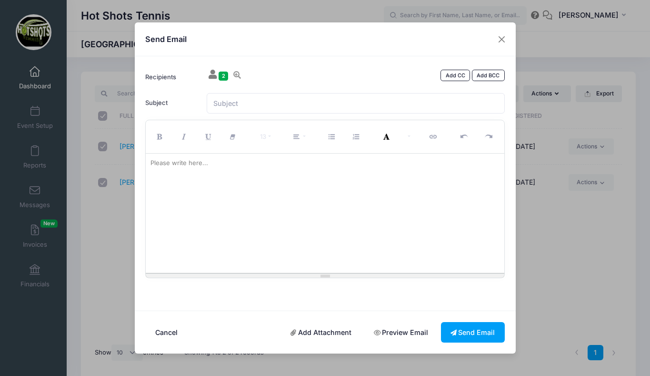
click at [270, 200] on div at bounding box center [325, 212] width 359 height 119
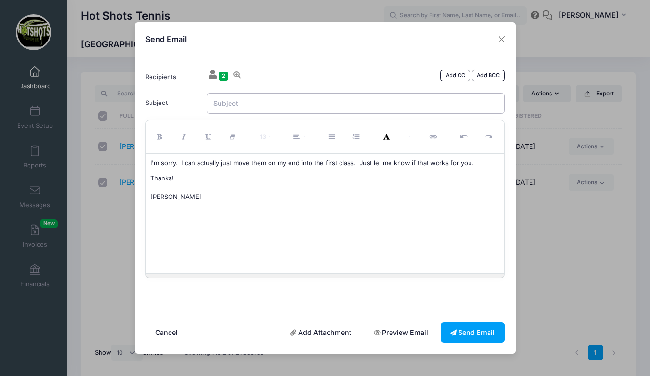
click at [270, 103] on input "Subject" at bounding box center [356, 103] width 298 height 20
type input "Broadway Tennis"
click at [467, 329] on button "Send Email" at bounding box center [473, 332] width 64 height 20
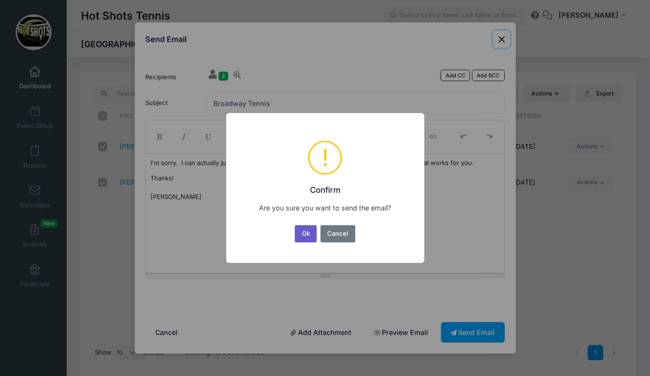
click at [305, 235] on button "Ok" at bounding box center [306, 233] width 22 height 17
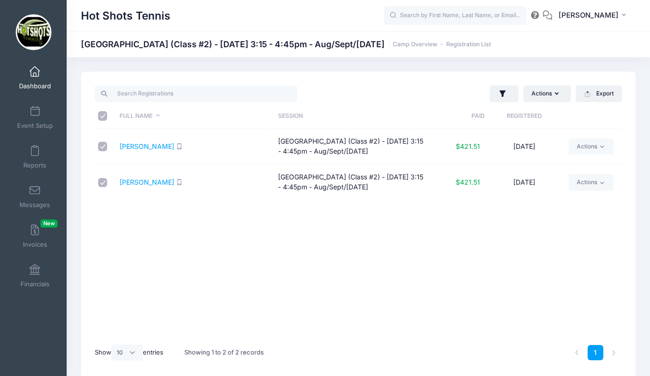
click at [35, 72] on span at bounding box center [35, 72] width 0 height 10
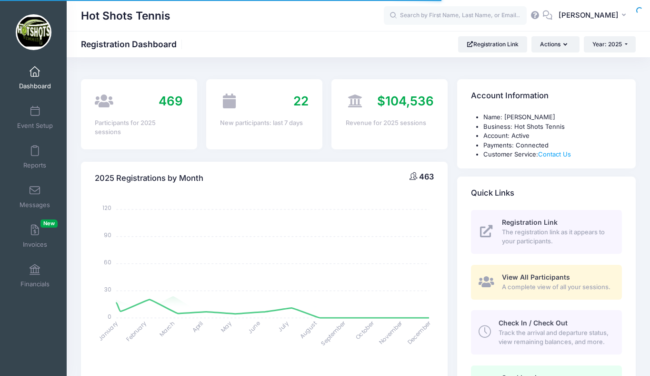
select select
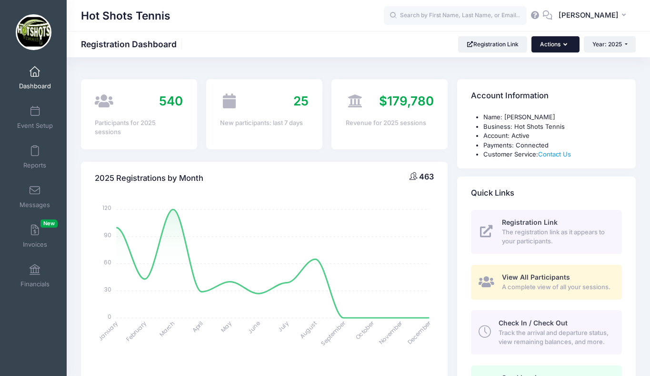
click at [555, 44] on button "Actions" at bounding box center [556, 44] width 48 height 16
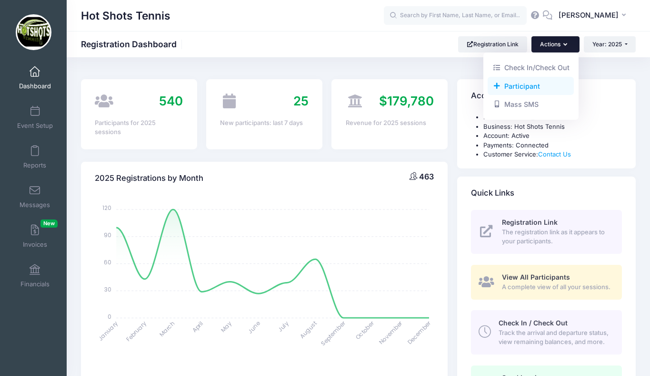
click at [520, 84] on link "Participant" at bounding box center [531, 86] width 86 height 18
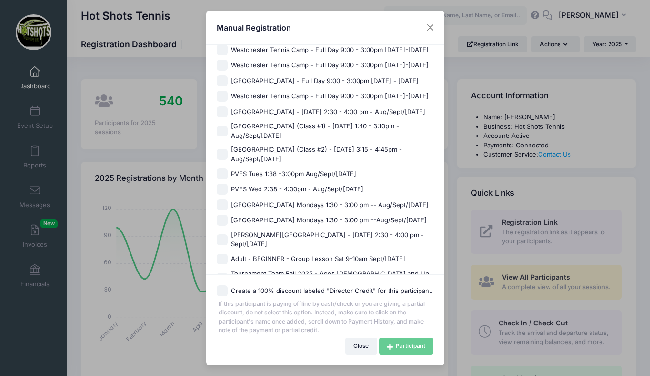
scroll to position [646, 0]
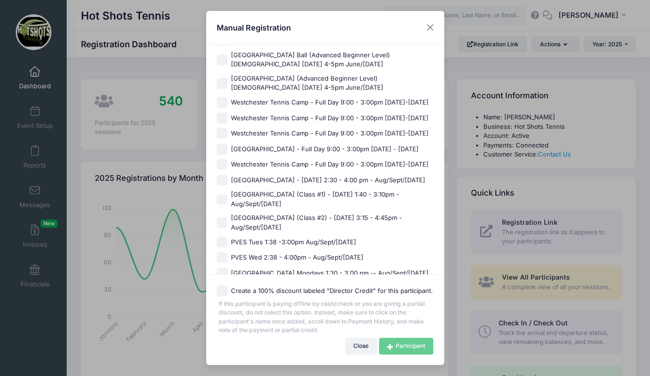
click at [265, 177] on span "[GEOGRAPHIC_DATA] - [DATE] 2:30 - 4:00 pm - Aug/Sept/[DATE]" at bounding box center [328, 180] width 194 height 10
click at [228, 177] on input "[GEOGRAPHIC_DATA] - [DATE] 2:30 - 4:00 pm - Aug/Sept/[DATE]" at bounding box center [222, 179] width 11 height 11
checkbox input "true"
click at [402, 342] on link "Participant" at bounding box center [406, 345] width 54 height 16
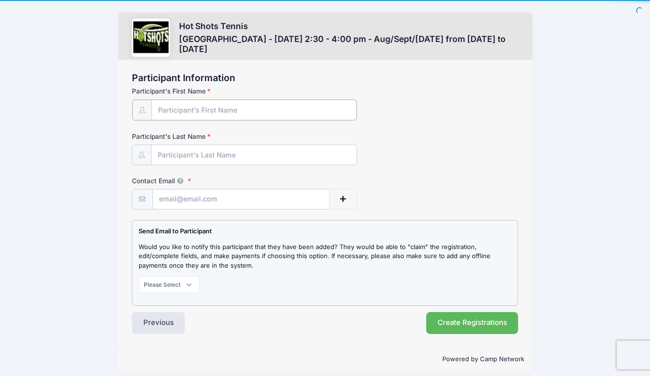
click at [215, 112] on input "Participant's First Name" at bounding box center [254, 110] width 205 height 20
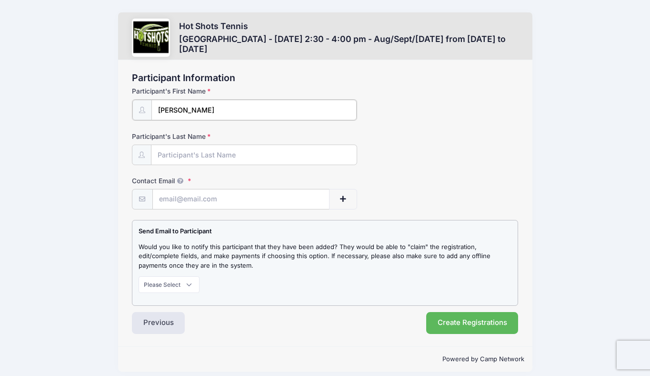
type input "Tommy"
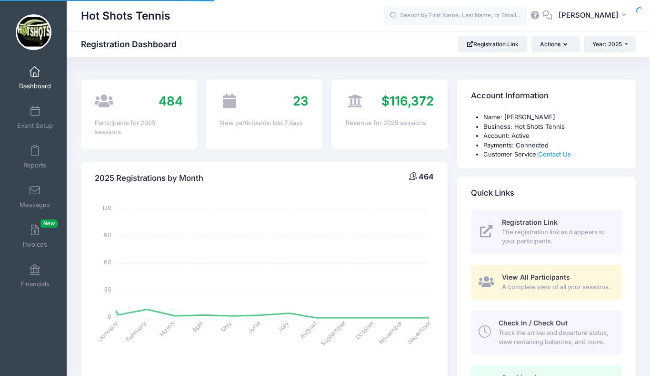
select select
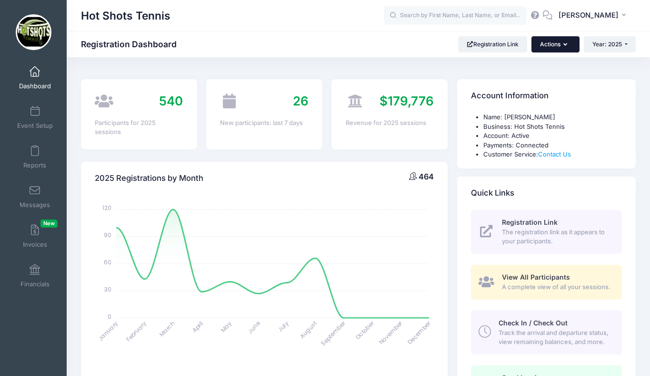
click at [547, 45] on button "Actions" at bounding box center [556, 44] width 48 height 16
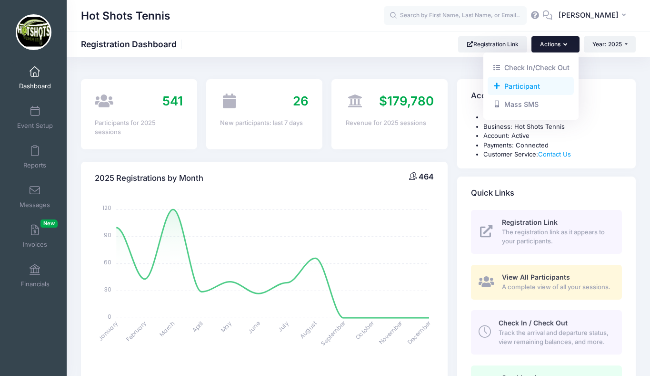
click at [521, 89] on link "Participant" at bounding box center [531, 86] width 86 height 18
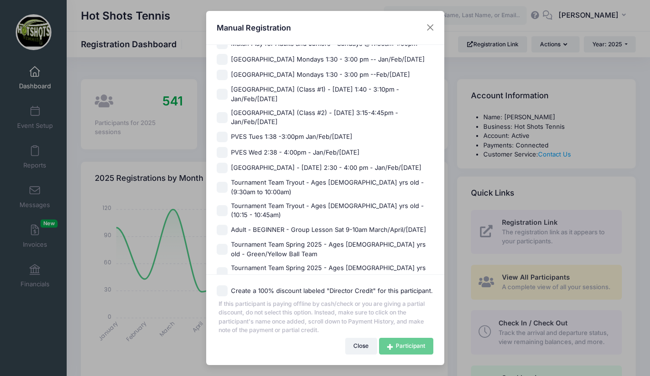
scroll to position [250, 0]
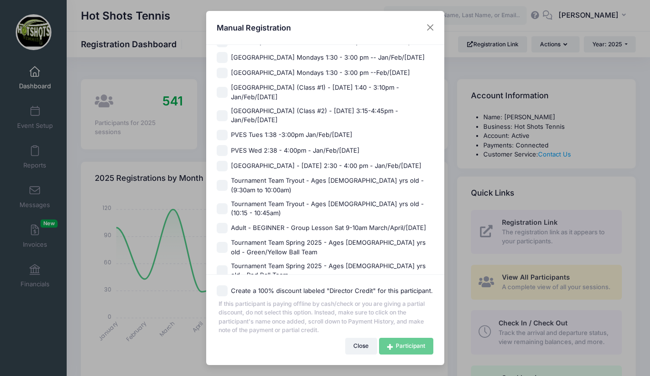
click at [244, 171] on span "[GEOGRAPHIC_DATA] - [DATE] 2:30 - 4:00 pm - Jan/Feb/[DATE]" at bounding box center [326, 166] width 191 height 10
click at [228, 172] on input "[GEOGRAPHIC_DATA] - [DATE] 2:30 - 4:00 pm - Jan/Feb/[DATE]" at bounding box center [222, 166] width 11 height 11
checkbox input "true"
click at [396, 349] on link "Participant" at bounding box center [406, 345] width 54 height 16
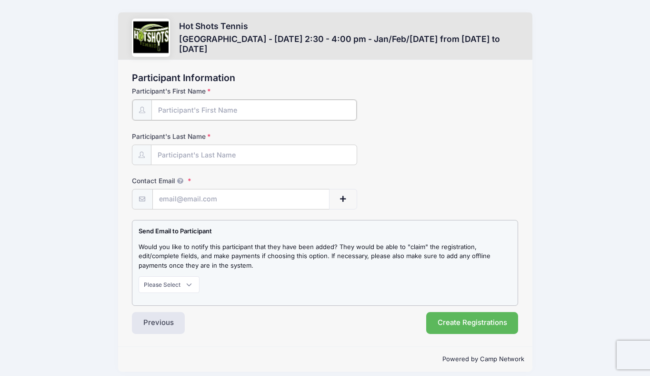
click at [206, 111] on input "Participant's First Name" at bounding box center [254, 110] width 205 height 20
type input "Charlotte"
click at [211, 151] on input "Participant's Last Name" at bounding box center [254, 154] width 205 height 20
type input "Nagelin"
click at [214, 196] on input "Contact Email" at bounding box center [241, 198] width 176 height 20
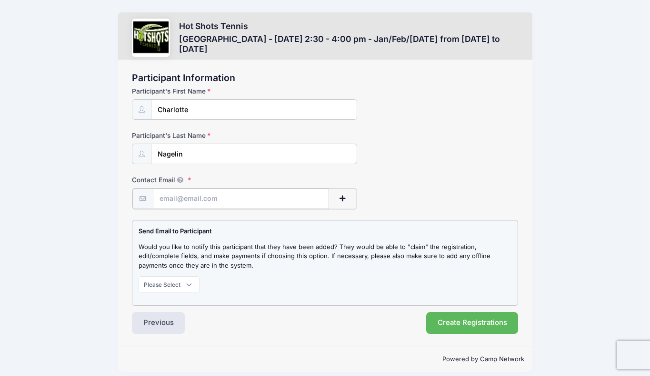
paste input "cookcour@gmail.com"
type input "cookcour@gmail.com"
click at [171, 285] on select "Please Select Don't Notify Notify" at bounding box center [169, 283] width 61 height 16
select select "0"
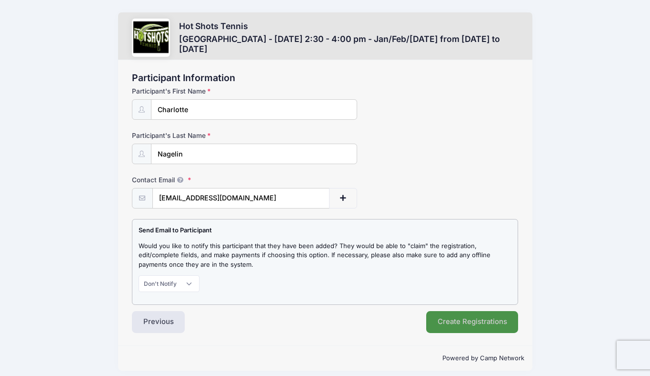
click at [470, 316] on button "Create Registrations" at bounding box center [472, 322] width 92 height 22
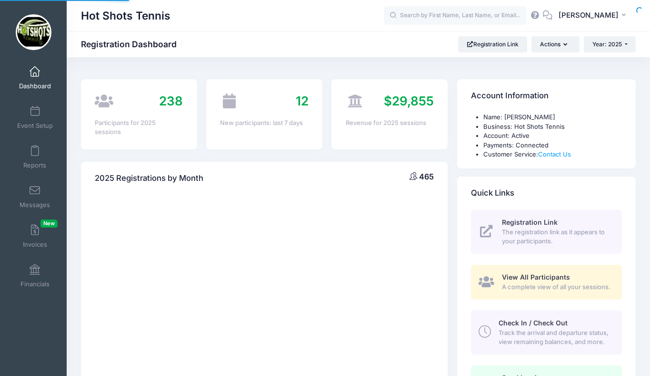
select select
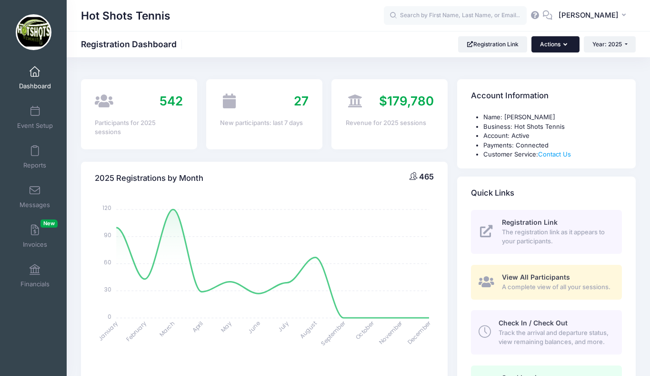
click at [546, 44] on button "Actions" at bounding box center [556, 44] width 48 height 16
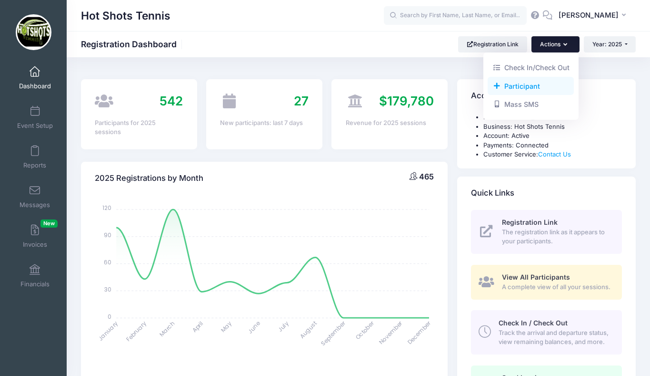
click at [529, 84] on link "Participant" at bounding box center [531, 86] width 86 height 18
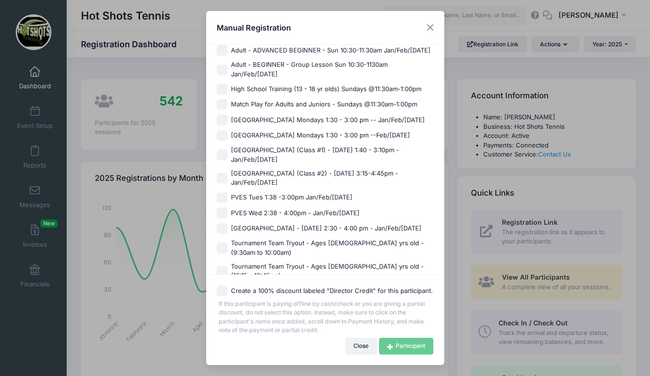
scroll to position [188, 0]
click at [240, 233] on span "[GEOGRAPHIC_DATA] - [DATE] 2:30 - 4:00 pm - Jan/Feb/[DATE]" at bounding box center [326, 228] width 191 height 10
click at [228, 233] on input "[GEOGRAPHIC_DATA] - [DATE] 2:30 - 4:00 pm - Jan/Feb/[DATE]" at bounding box center [222, 228] width 11 height 11
checkbox input "true"
click at [391, 341] on link "Participant" at bounding box center [406, 345] width 54 height 16
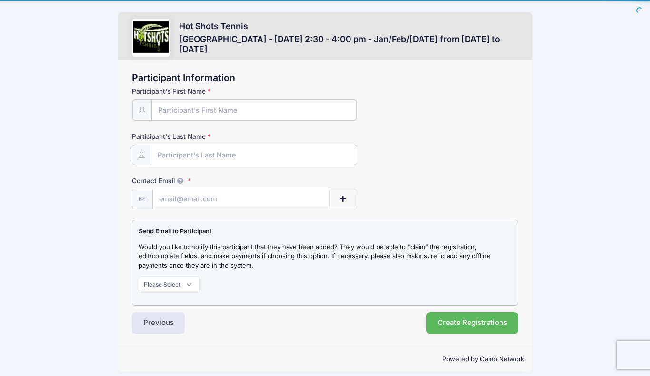
click at [215, 110] on input "Participant's First Name" at bounding box center [254, 110] width 205 height 20
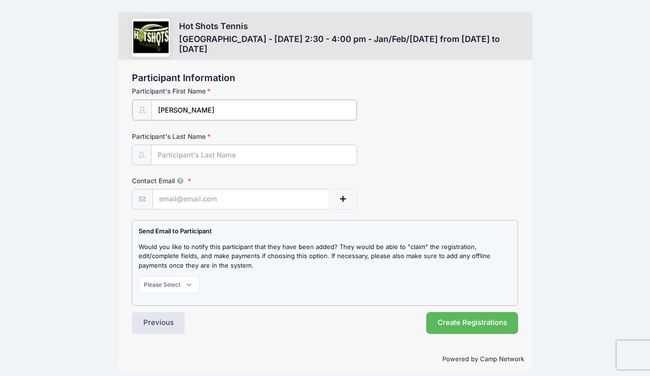
type input "[PERSON_NAME]"
type input "Nagelin"
click at [213, 204] on input "Contact Email" at bounding box center [241, 198] width 176 height 20
paste input "[EMAIL_ADDRESS][DOMAIN_NAME]"
type input "[EMAIL_ADDRESS][DOMAIN_NAME]"
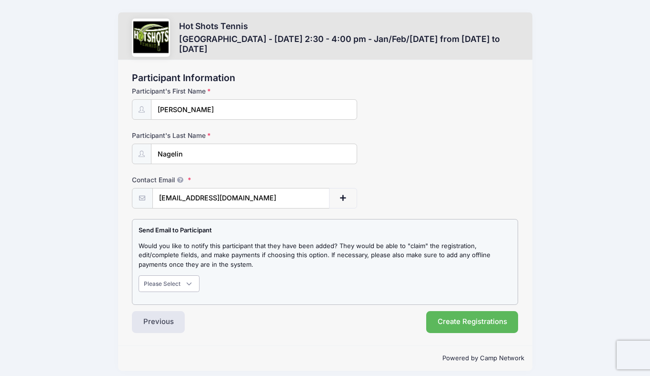
click at [177, 280] on select "Please Select Don't Notify Notify" at bounding box center [169, 283] width 61 height 16
click at [174, 281] on select "Please Select Don't Notify Notify" at bounding box center [169, 283] width 61 height 16
select select "0"
click at [453, 318] on button "Create Registrations" at bounding box center [472, 322] width 92 height 22
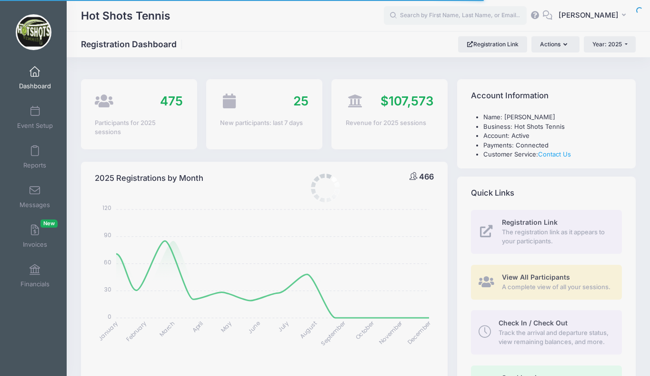
select select
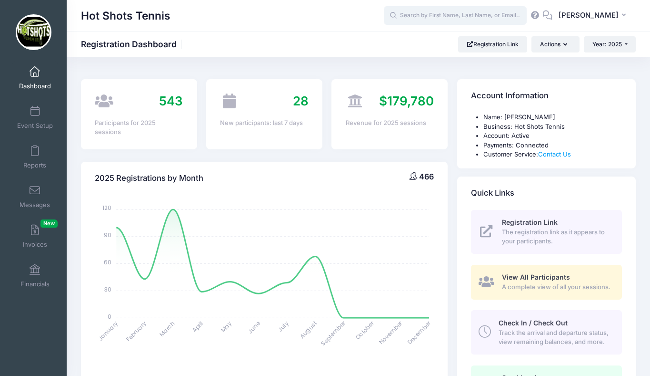
click at [447, 15] on input "text" at bounding box center [455, 15] width 143 height 19
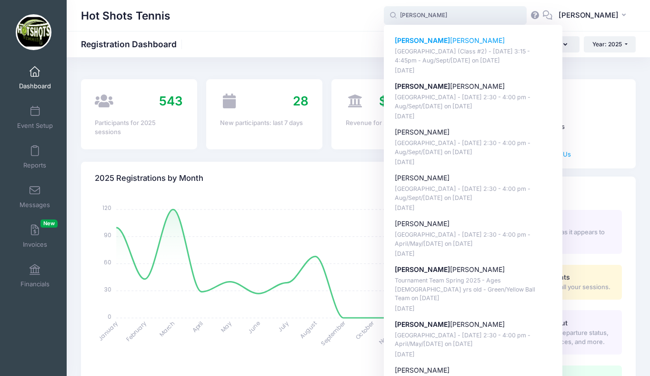
click at [437, 38] on p "Ryan Yan" at bounding box center [473, 41] width 157 height 10
type input "Ryan Yan (Broadway Elementary (Class #2) - Tuesday 3:15 - 4:45pm - Aug/Sept/Oct…"
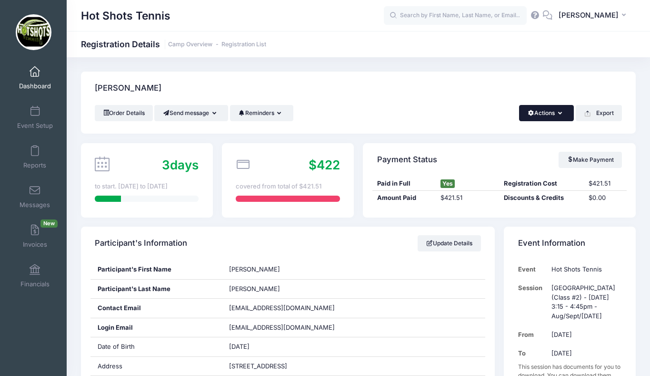
click at [552, 110] on button "Actions" at bounding box center [546, 113] width 55 height 16
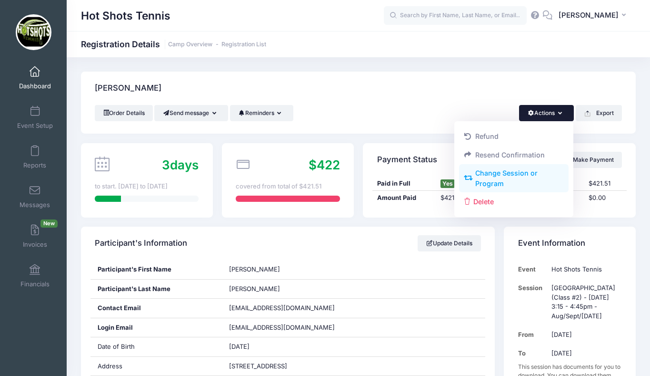
click at [509, 171] on link "Change Session or Program" at bounding box center [514, 178] width 110 height 29
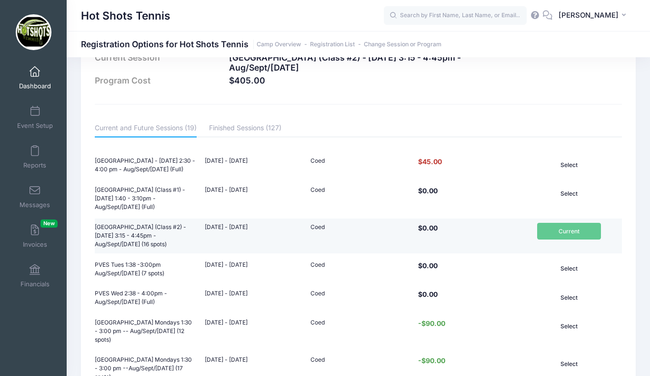
scroll to position [45, 0]
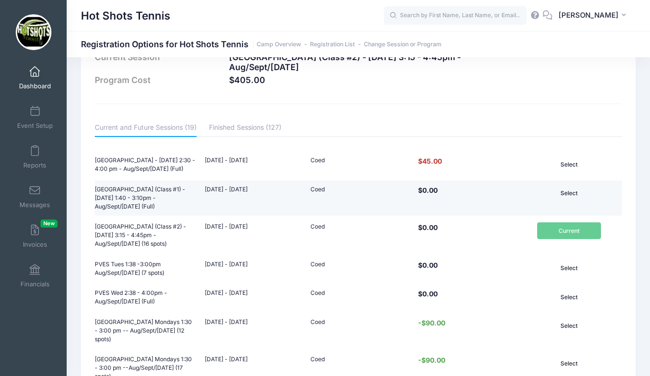
click at [568, 192] on button "Select" at bounding box center [570, 193] width 64 height 16
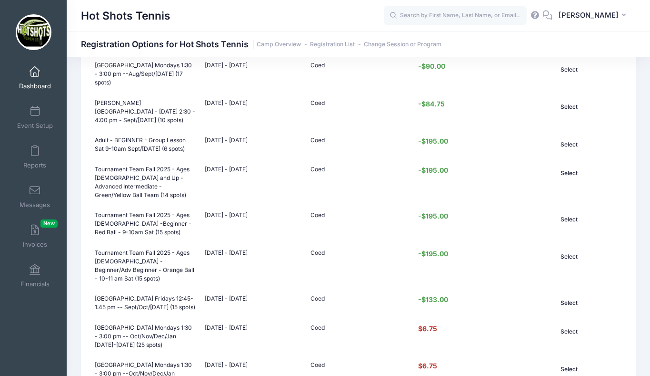
scroll to position [586, 0]
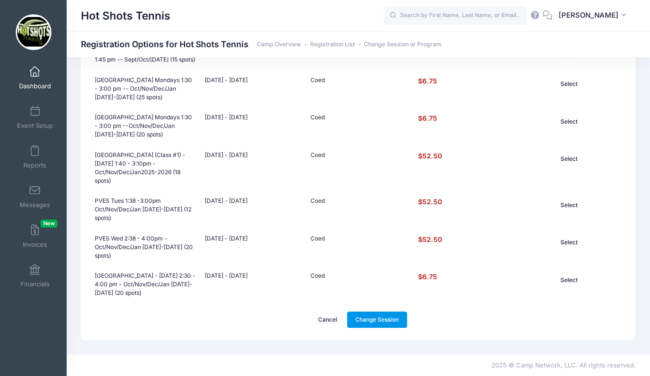
click at [373, 317] on link "Change Session" at bounding box center [377, 319] width 60 height 16
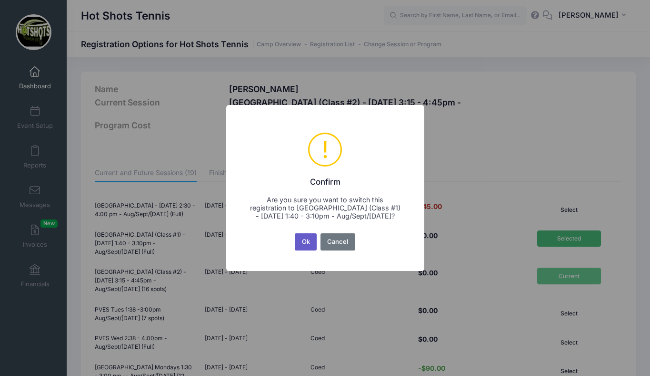
click at [308, 243] on button "Ok" at bounding box center [306, 241] width 22 height 17
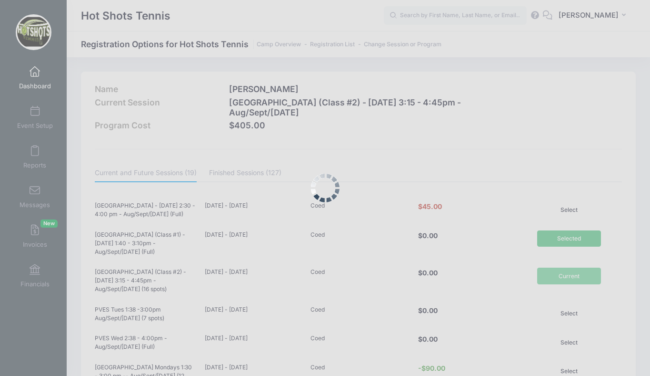
scroll to position [586, 0]
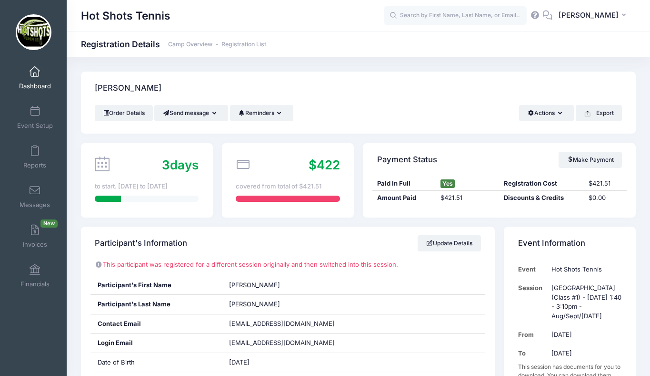
click at [35, 74] on span at bounding box center [35, 72] width 0 height 10
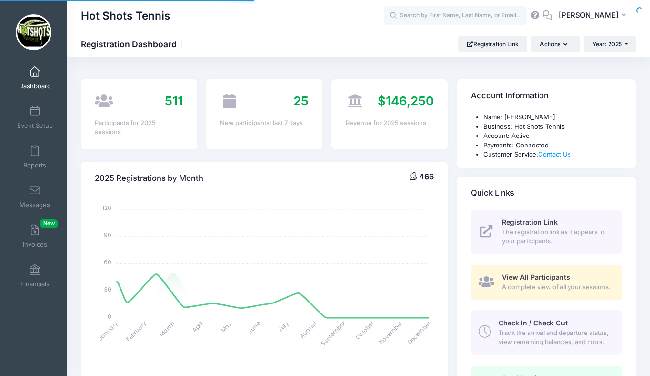
select select
